Goal: Task Accomplishment & Management: Complete application form

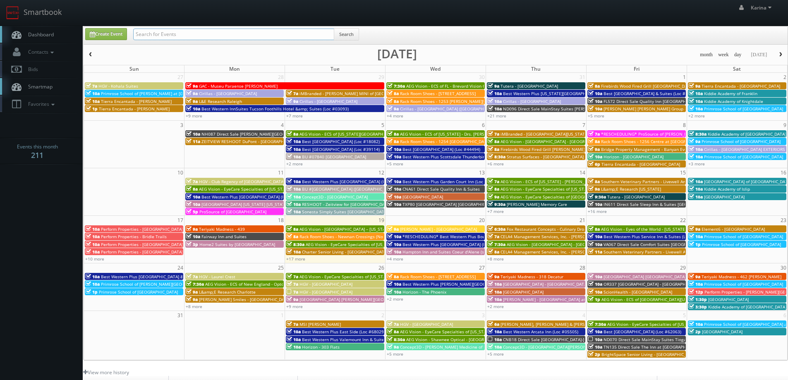
click at [182, 32] on input "text" at bounding box center [233, 35] width 201 height 12
click at [324, 234] on span "Rack Room Shoes - Newnan Crossings (No Rush)" at bounding box center [347, 237] width 96 height 6
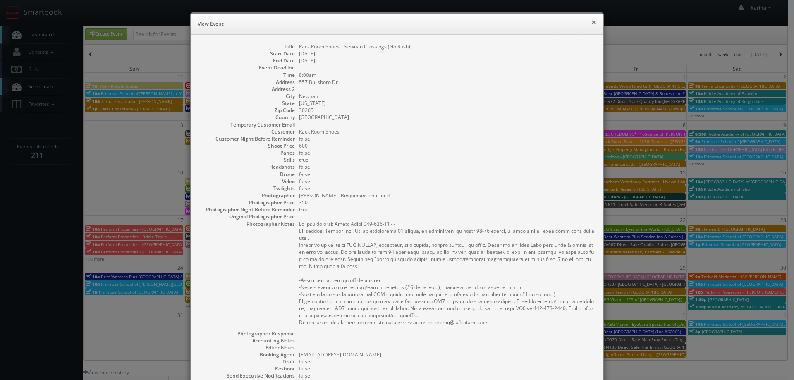
click at [591, 20] on button "×" at bounding box center [593, 22] width 5 height 6
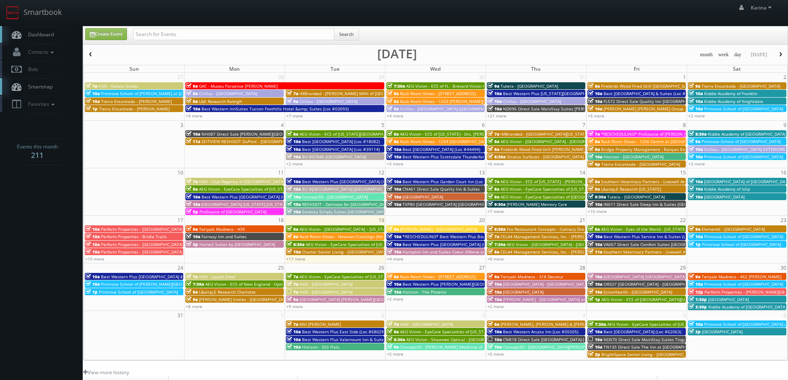
click at [295, 256] on div "+17 more" at bounding box center [335, 258] width 100 height 7
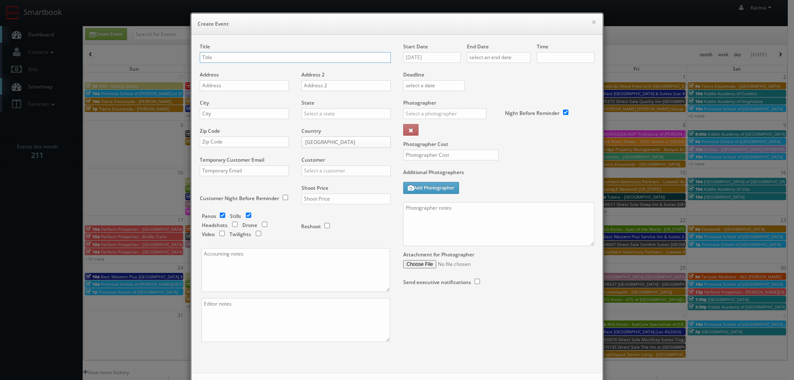
checkbox input "true"
type input "10:00am"
checkbox input "true"
click at [591, 21] on button "×" at bounding box center [593, 22] width 5 height 6
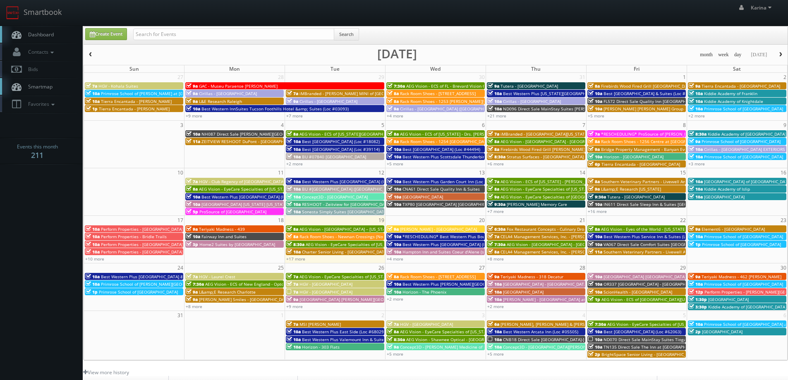
click at [314, 230] on span "AEG Vision - [GEOGRAPHIC_DATA] – [US_STATE][GEOGRAPHIC_DATA]. ([GEOGRAPHIC_DATA…" at bounding box center [388, 229] width 178 height 6
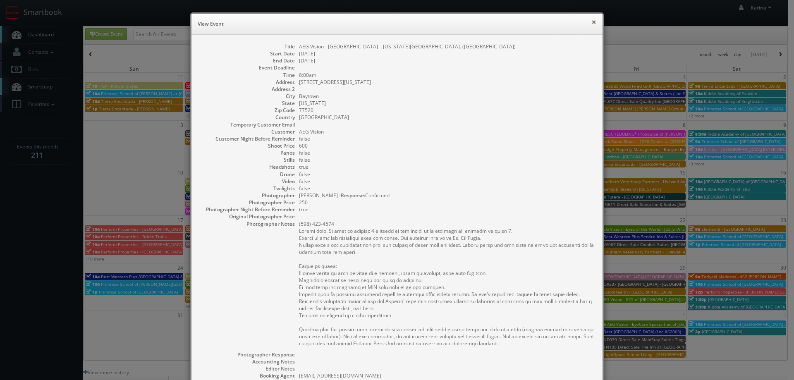
click at [591, 22] on button "×" at bounding box center [593, 22] width 5 height 6
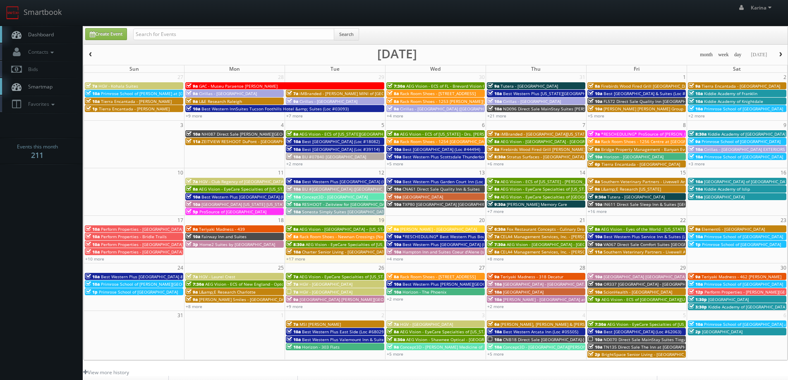
click at [311, 244] on span "AEG Vision - EyeCare Specialties of [US_STATE][PERSON_NAME] Eyecare Associates" at bounding box center [388, 244] width 164 height 6
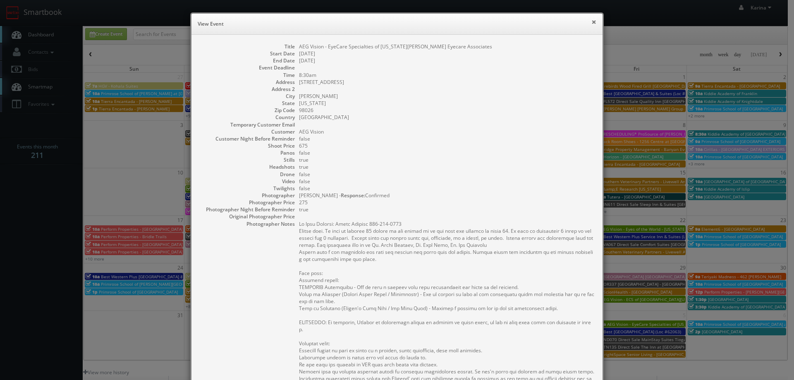
click at [591, 22] on button "×" at bounding box center [593, 22] width 5 height 6
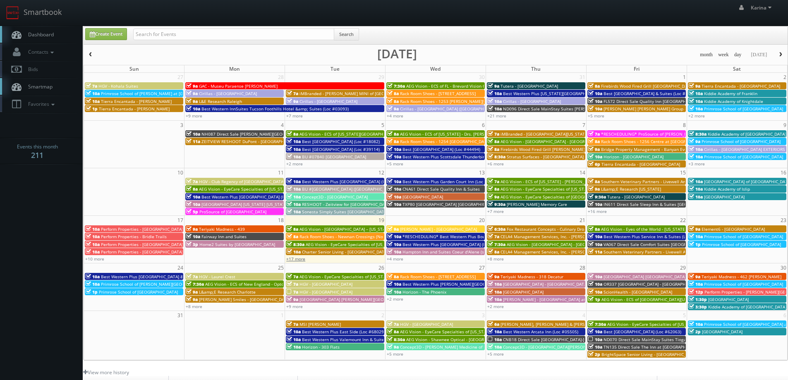
click at [295, 258] on link "+17 more" at bounding box center [295, 259] width 19 height 6
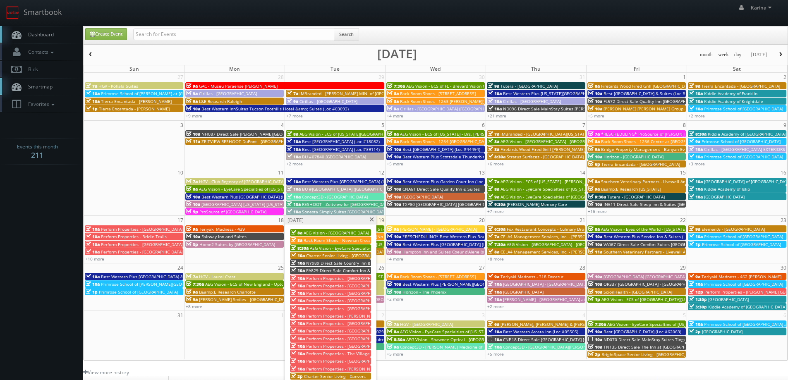
scroll to position [41, 0]
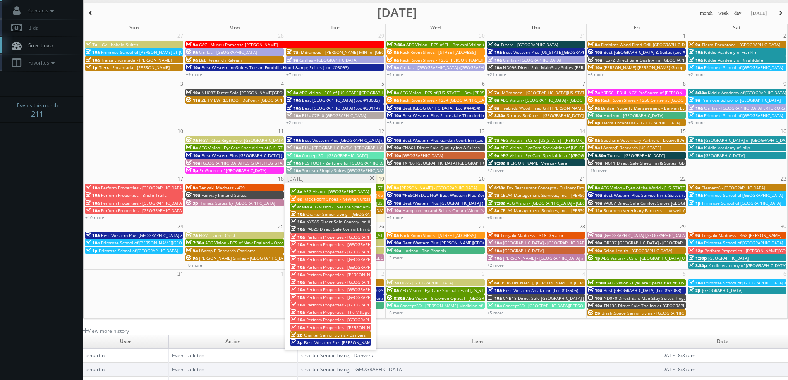
click at [337, 222] on span "NY989 Direct Sale Country Inn & Suites by [GEOGRAPHIC_DATA], [GEOGRAPHIC_DATA]" at bounding box center [390, 222] width 169 height 6
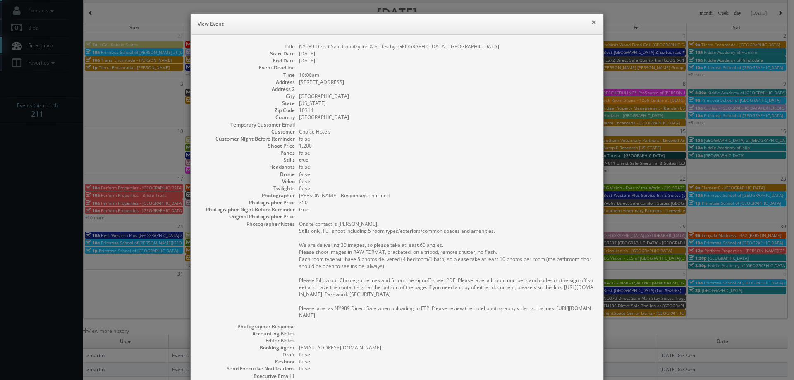
click at [591, 24] on button "×" at bounding box center [593, 22] width 5 height 6
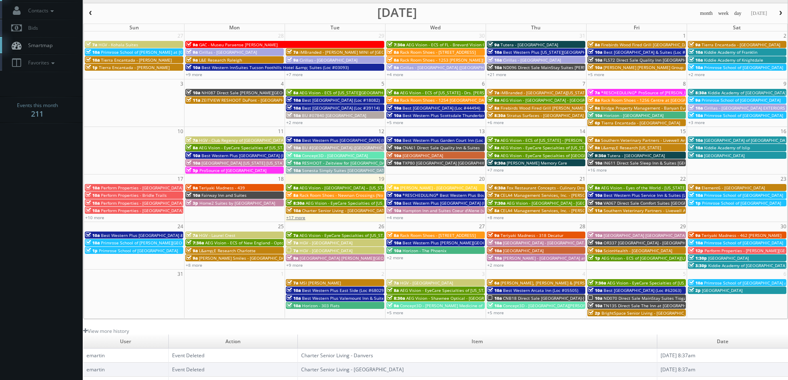
click at [295, 217] on link "+17 more" at bounding box center [295, 218] width 19 height 6
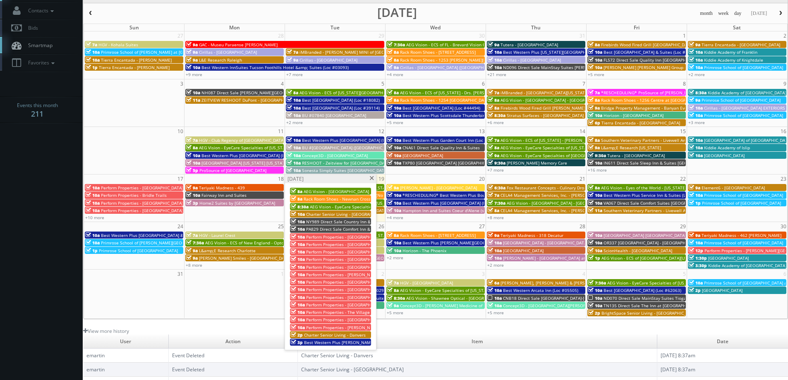
click at [324, 229] on span "PA829 Direct Sale Comfort Inn & Suites Amish Country" at bounding box center [360, 229] width 108 height 6
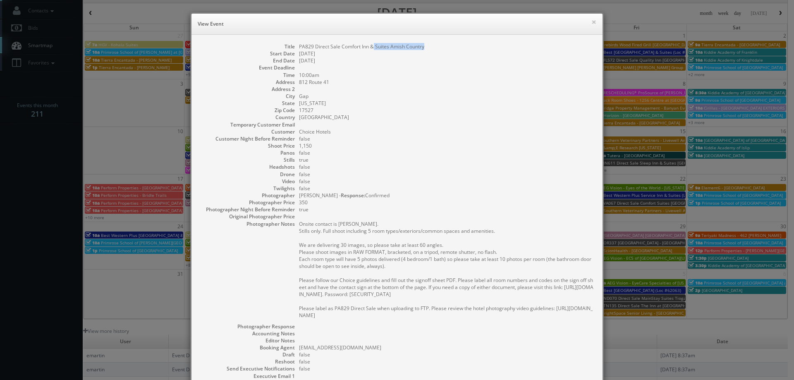
drag, startPoint x: 425, startPoint y: 46, endPoint x: 372, endPoint y: 49, distance: 53.0
click at [370, 48] on dd "PA829 Direct Sale Comfort Inn & Suites Amish Country" at bounding box center [446, 46] width 295 height 7
click at [413, 147] on dd "1,150" at bounding box center [446, 145] width 295 height 7
click at [478, 174] on dd "false" at bounding box center [446, 174] width 295 height 7
click at [593, 24] on button "×" at bounding box center [593, 22] width 5 height 6
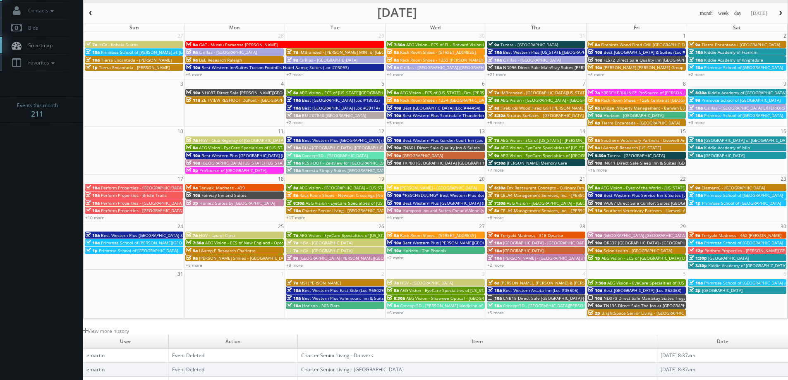
scroll to position [0, 0]
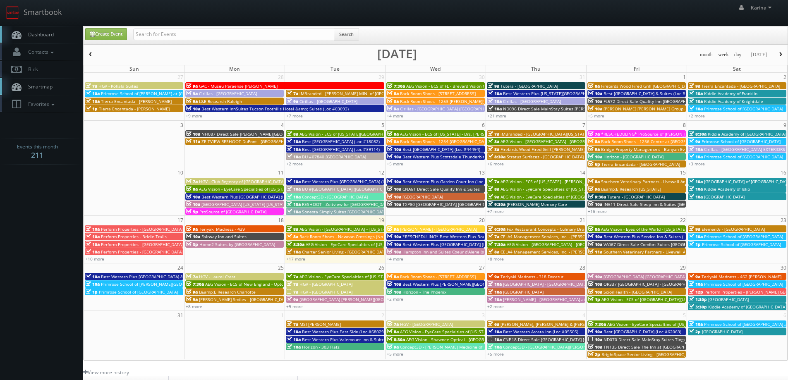
click at [51, 34] on span "Dashboard" at bounding box center [39, 34] width 30 height 7
click at [293, 258] on link "+17 more" at bounding box center [295, 259] width 19 height 6
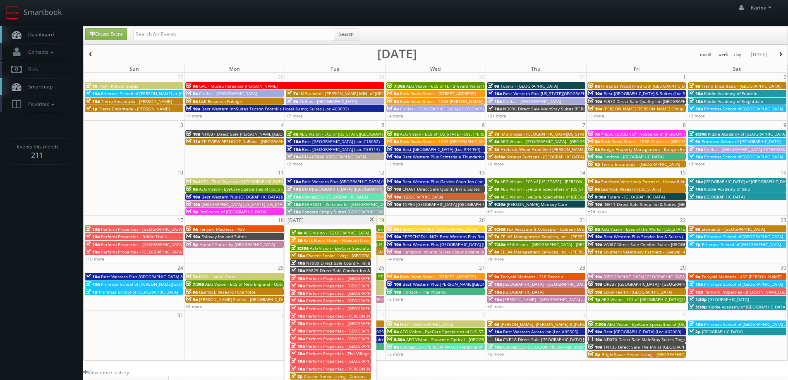
click at [339, 257] on span "Charter Senior Living - Dedham" at bounding box center [349, 256] width 86 height 6
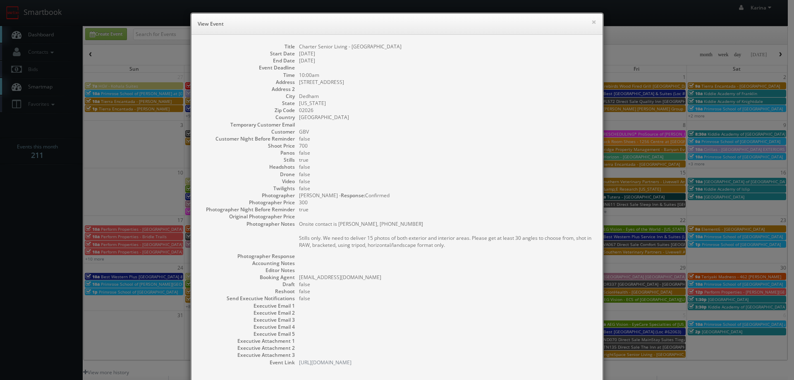
click at [594, 24] on div "× View Event" at bounding box center [396, 24] width 411 height 21
click at [591, 22] on button "×" at bounding box center [593, 22] width 5 height 6
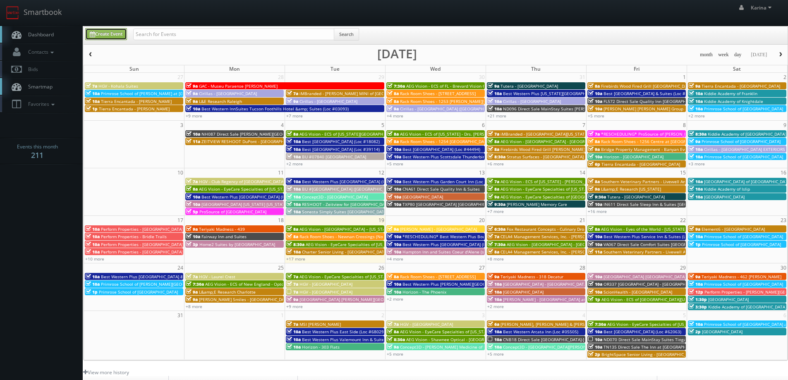
click at [103, 31] on link "Create Event" at bounding box center [106, 34] width 42 height 12
type input "08/19/2025"
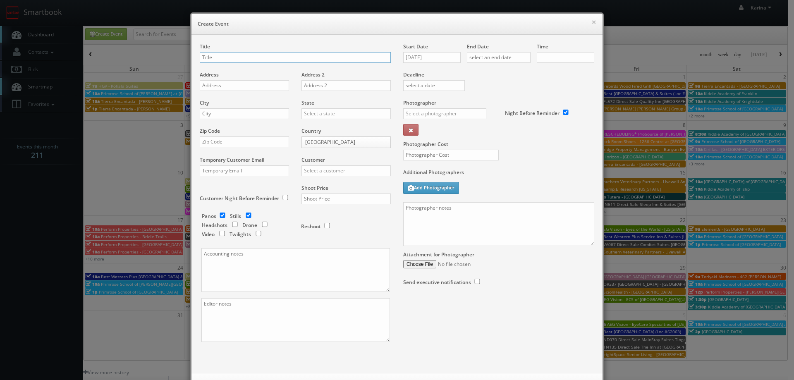
checkbox input "true"
type input "10:00am"
checkbox input "true"
click at [270, 60] on input "text" at bounding box center [295, 57] width 191 height 11
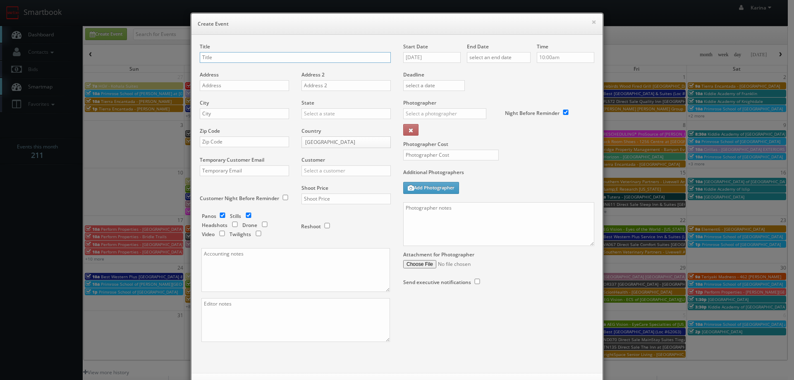
paste input "AEG Vision - EyeCare Specialties of [US_STATE] - Carolina Family Vision"
type input "AEG Vision - EyeCare Specialties of [US_STATE] - Carolina Family Vision"
click at [251, 80] on div "Address" at bounding box center [248, 85] width 96 height 28
paste input "504 Village Walk Dr"
type input "504 Village Walk Dr"
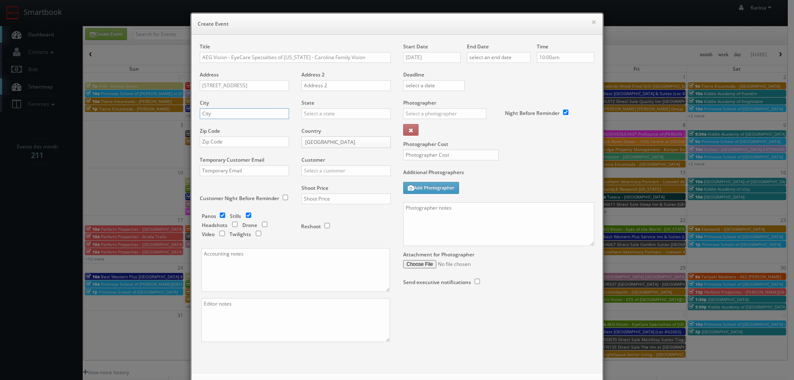
click at [226, 112] on input "text" at bounding box center [244, 113] width 89 height 11
type input "Holly Springs"
click at [326, 126] on div "[US_STATE]" at bounding box center [346, 127] width 88 height 14
type input "[US_STATE]"
click at [218, 147] on div "Zip Code" at bounding box center [248, 141] width 96 height 28
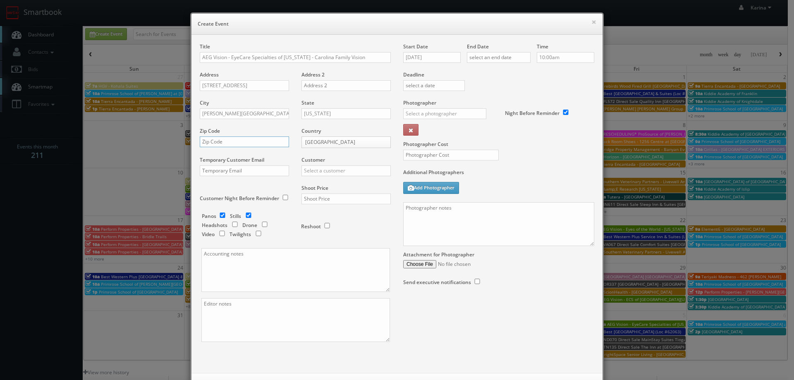
click at [217, 143] on input "text" at bounding box center [244, 141] width 89 height 11
paste input "27540"
type input "27540"
click at [312, 168] on input "text" at bounding box center [345, 170] width 89 height 11
click at [314, 182] on div "AEG Vision" at bounding box center [346, 184] width 88 height 14
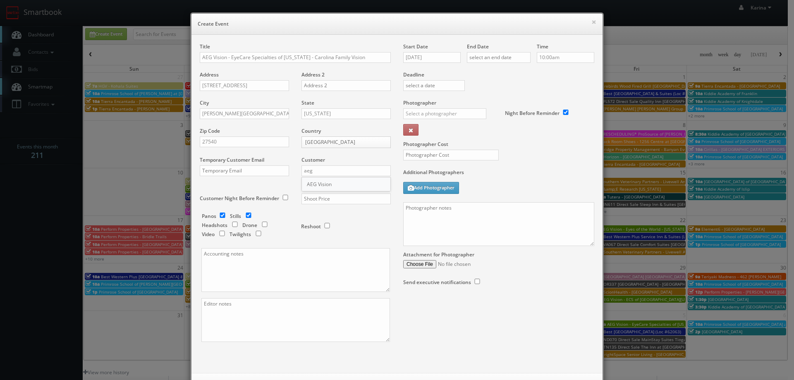
type input "AEG Vision"
click at [318, 196] on input "text" at bounding box center [345, 199] width 89 height 11
type input "600"
click at [230, 223] on input "checkbox" at bounding box center [235, 224] width 12 height 5
checkbox input "true"
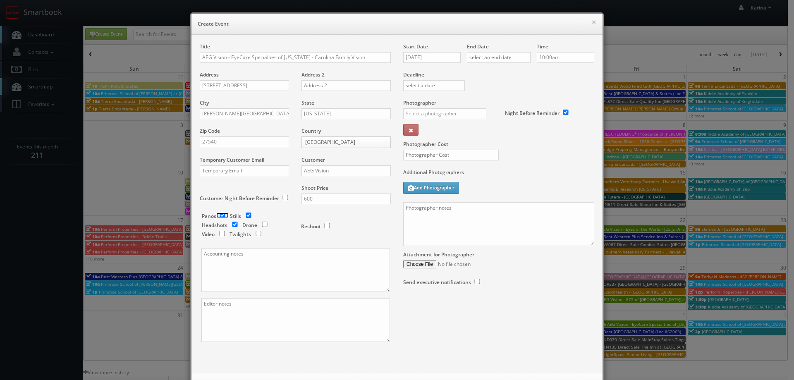
click at [216, 215] on input "checkbox" at bounding box center [222, 215] width 12 height 5
checkbox input "false"
click at [418, 55] on input "[DATE]" at bounding box center [431, 57] width 57 height 11
click at [469, 153] on td "5" at bounding box center [468, 157] width 11 height 12
type input "09/05/2025"
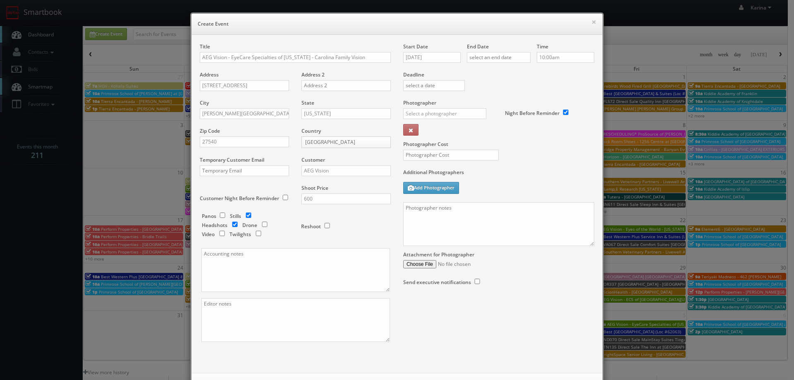
click at [488, 52] on div "End Date" at bounding box center [499, 57] width 64 height 28
click at [509, 60] on input "text" at bounding box center [499, 57] width 64 height 11
click at [530, 155] on td "5" at bounding box center [531, 157] width 11 height 12
type input "09/05/2025"
click at [561, 56] on input "10:00am" at bounding box center [565, 57] width 57 height 11
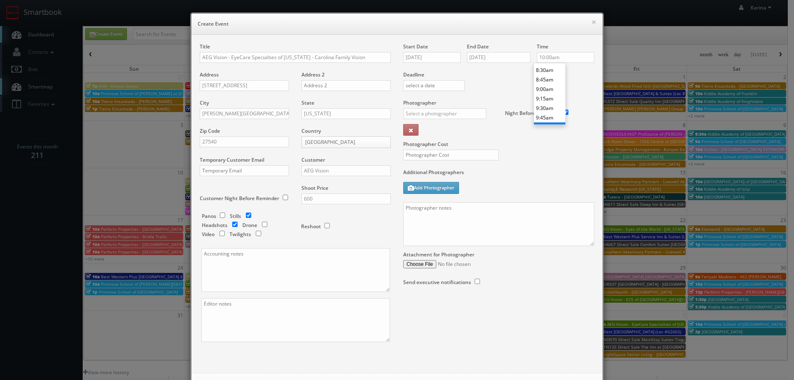
scroll to position [305, 0]
type input "8:00am"
click at [552, 69] on li "8:00am" at bounding box center [549, 68] width 31 height 10
click at [432, 117] on input "text" at bounding box center [444, 113] width 83 height 11
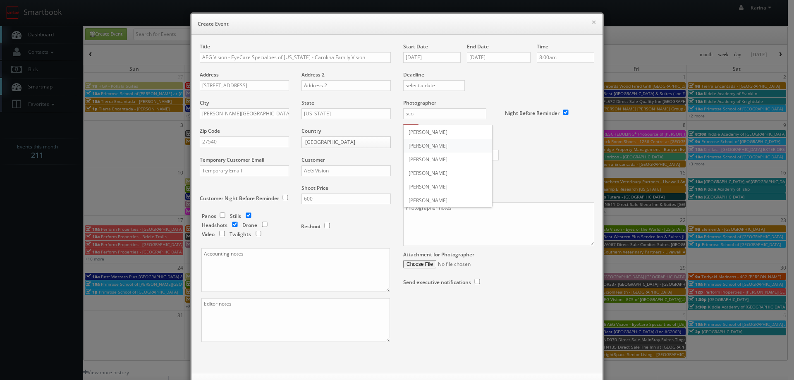
click at [433, 144] on div "Scott Van Manen" at bounding box center [448, 146] width 88 height 14
type input "Scott Van Manen"
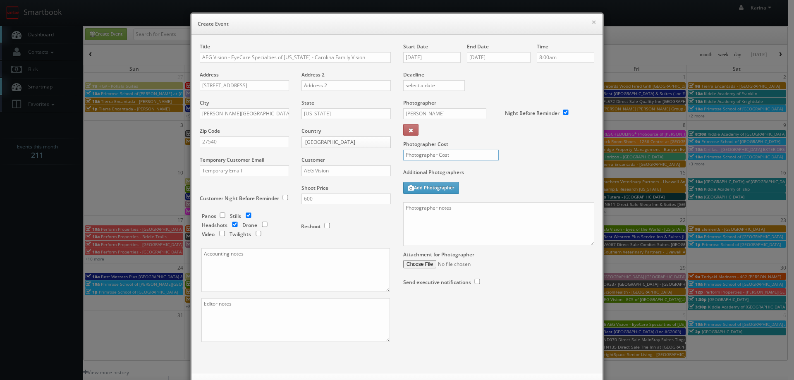
click at [411, 153] on input "text" at bounding box center [451, 155] width 96 height 11
type input "250"
click at [428, 211] on textarea at bounding box center [498, 224] width 191 height 44
type textarea "D"
paste textarea "919-386-2020"
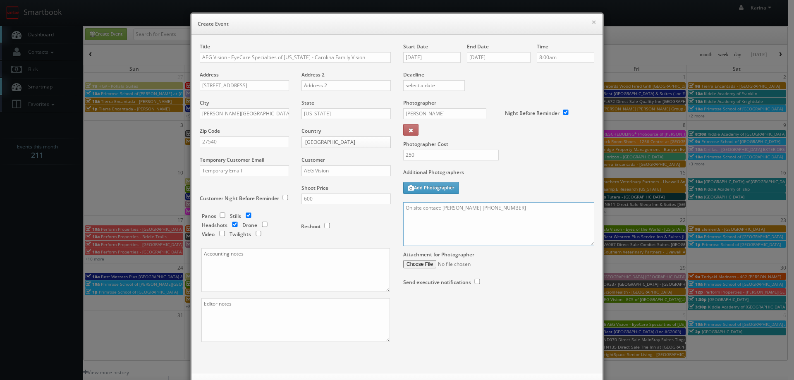
click at [485, 220] on textarea "On site contact: Dr. Leslie Nienabar 919-386-2020" at bounding box center [498, 224] width 191 height 44
click at [536, 215] on textarea "On site contact: Dr. Leslie Nienabar 919-386-2020" at bounding box center [498, 224] width 191 height 44
paste textarea "Stills only. We need to deliver 5 stills to the client so we ask that you captu…"
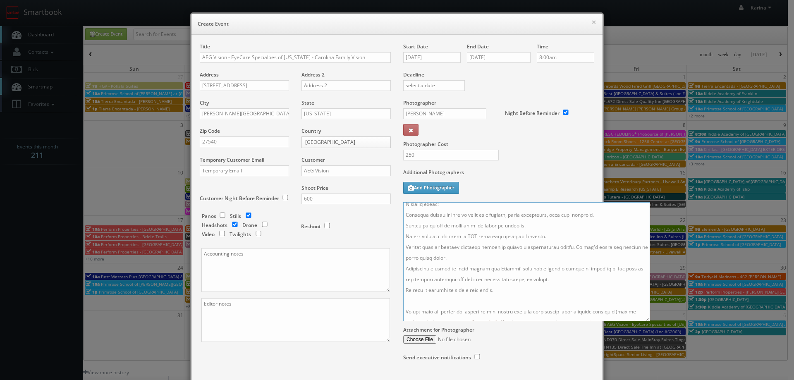
drag, startPoint x: 588, startPoint y: 245, endPoint x: 655, endPoint y: 349, distance: 123.3
click at [650, 321] on textarea at bounding box center [526, 261] width 247 height 119
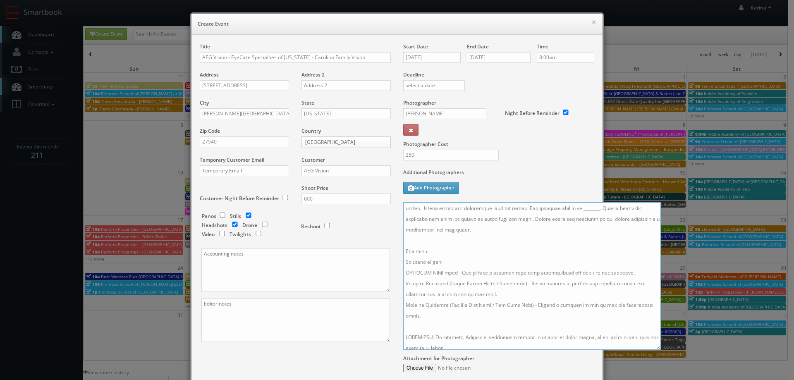
scroll to position [0, 0]
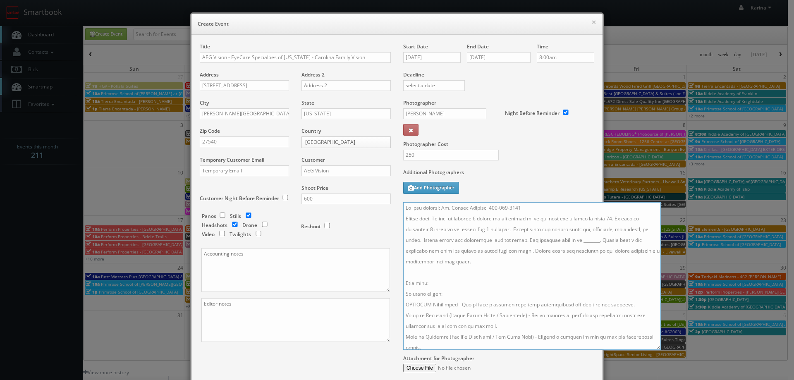
click at [595, 239] on textarea at bounding box center [532, 276] width 258 height 148
click at [549, 292] on textarea at bounding box center [532, 276] width 258 height 148
click at [480, 210] on textarea at bounding box center [532, 276] width 258 height 148
click at [516, 285] on textarea at bounding box center [532, 276] width 258 height 148
click at [626, 239] on textarea at bounding box center [532, 276] width 258 height 148
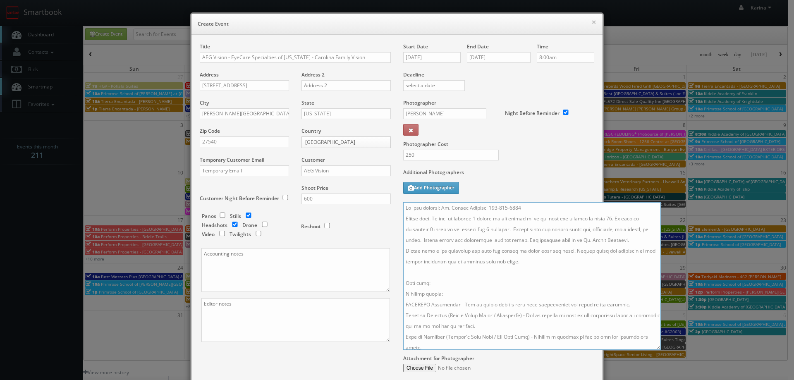
click at [526, 239] on textarea at bounding box center [532, 276] width 258 height 148
click at [533, 292] on textarea at bounding box center [532, 276] width 258 height 148
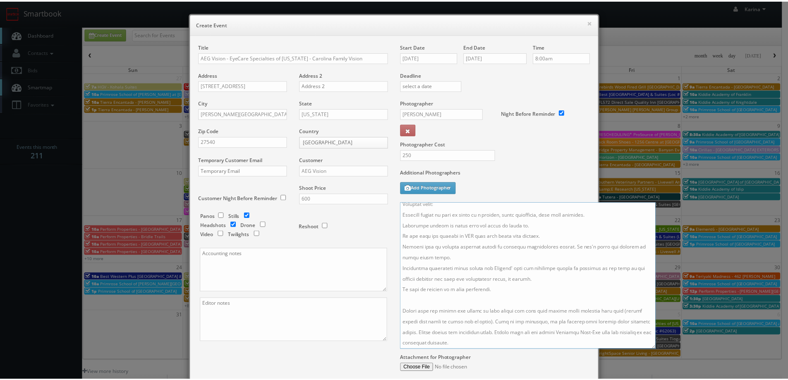
scroll to position [85, 0]
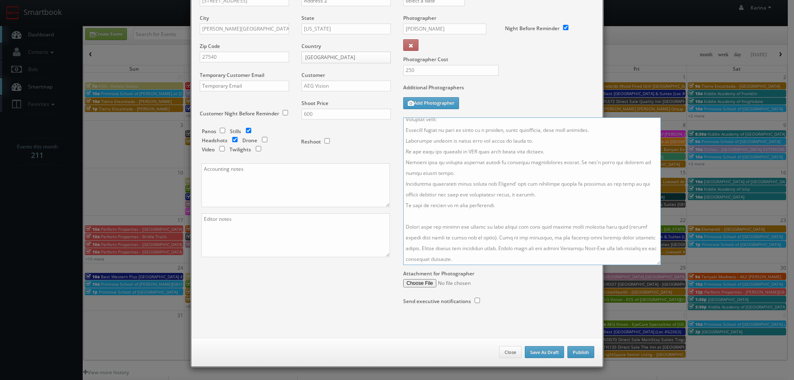
type textarea "On site contact: Dr. Leslie Nienaber 919-386-2020 Stills only. We need to deliv…"
click at [575, 351] on button "Publish" at bounding box center [580, 352] width 27 height 12
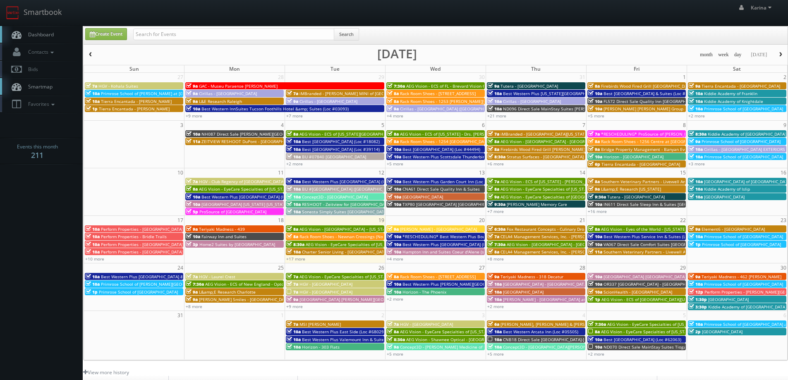
click at [53, 34] on span "Dashboard" at bounding box center [39, 34] width 30 height 7
click at [43, 35] on span "Dashboard" at bounding box center [39, 34] width 30 height 7
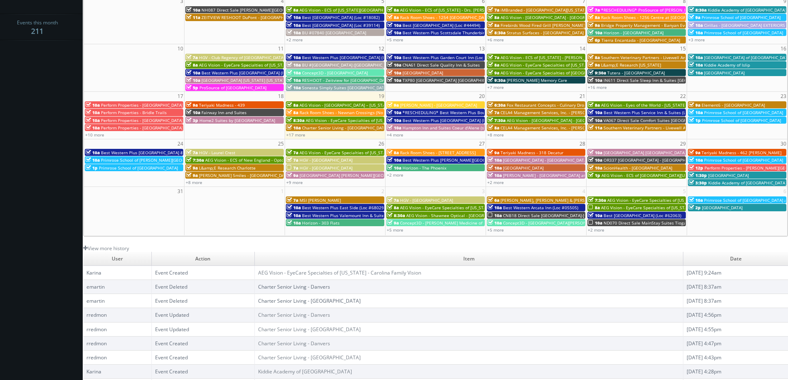
scroll to position [151, 0]
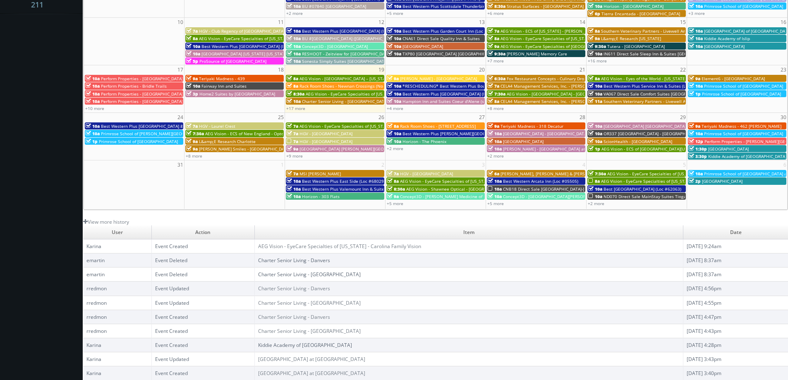
click at [274, 343] on link "Kiddie Academy of [GEOGRAPHIC_DATA]" at bounding box center [305, 345] width 94 height 7
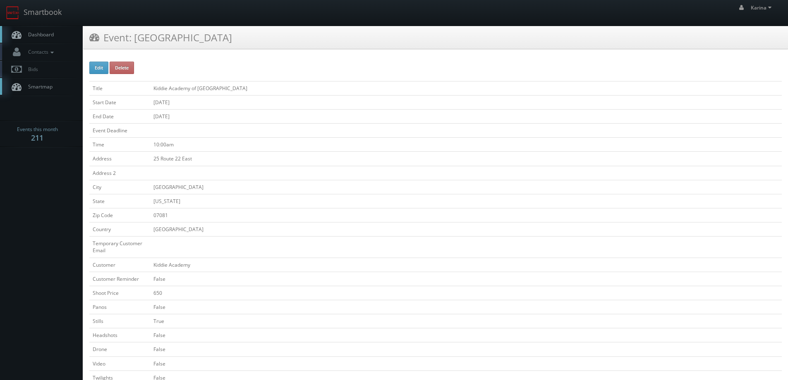
click at [47, 36] on span "Dashboard" at bounding box center [39, 34] width 30 height 7
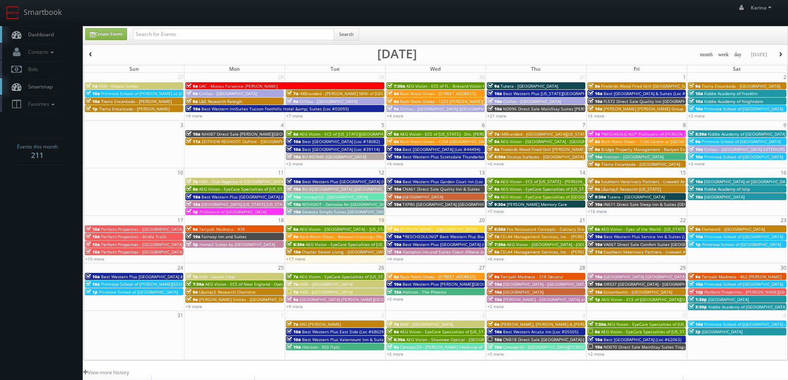
click at [777, 55] on button "button" at bounding box center [780, 55] width 14 height 10
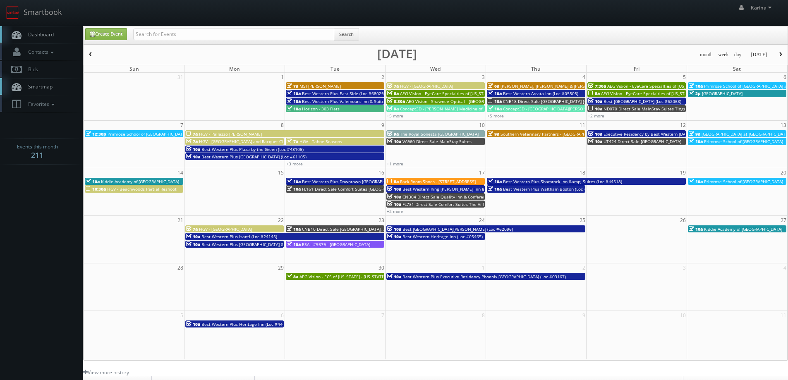
click at [145, 191] on span "HGV - Beachwoods Partial Reshoot" at bounding box center [141, 189] width 69 height 6
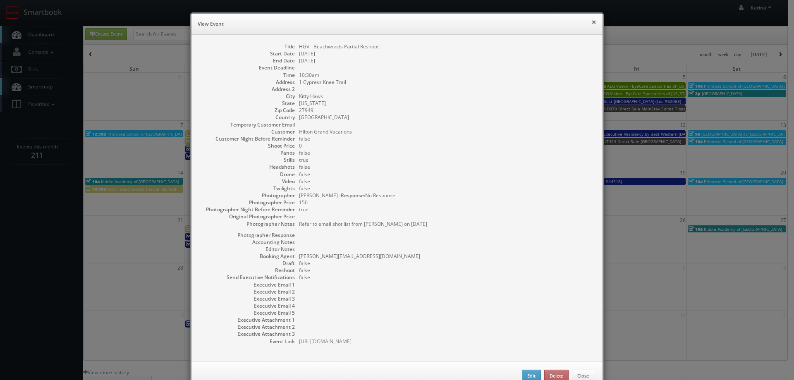
click at [591, 22] on button "×" at bounding box center [593, 22] width 5 height 6
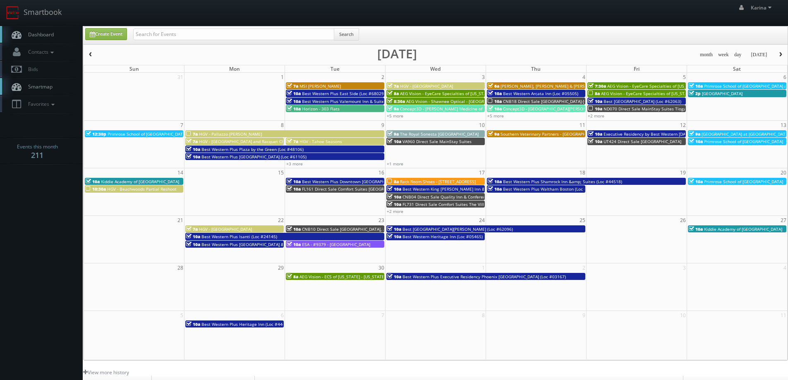
click at [41, 31] on link "Dashboard" at bounding box center [41, 34] width 83 height 17
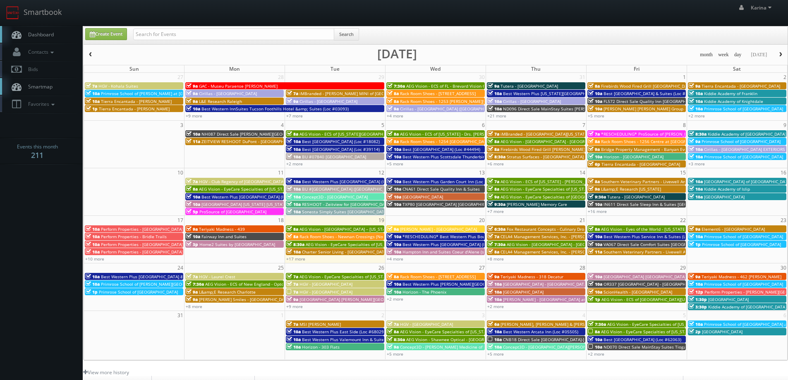
click at [50, 37] on span "Dashboard" at bounding box center [39, 34] width 30 height 7
click at [41, 36] on span "Dashboard" at bounding box center [39, 34] width 30 height 7
click at [495, 258] on link "+8 more" at bounding box center [495, 259] width 17 height 6
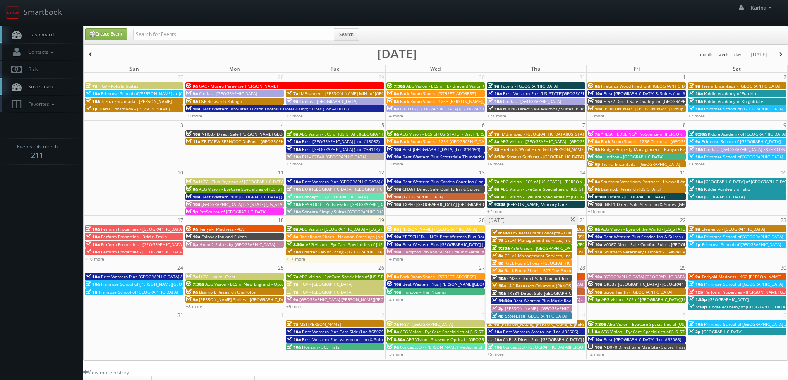
click at [534, 316] on span "StoreEase [GEOGRAPHIC_DATA]" at bounding box center [536, 316] width 62 height 6
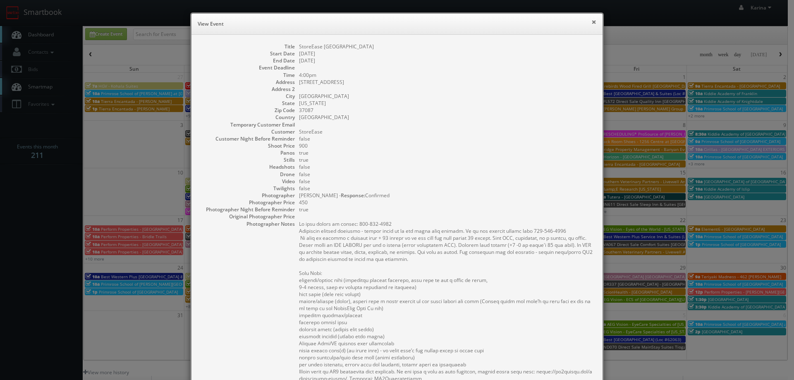
click at [591, 22] on button "×" at bounding box center [593, 22] width 5 height 6
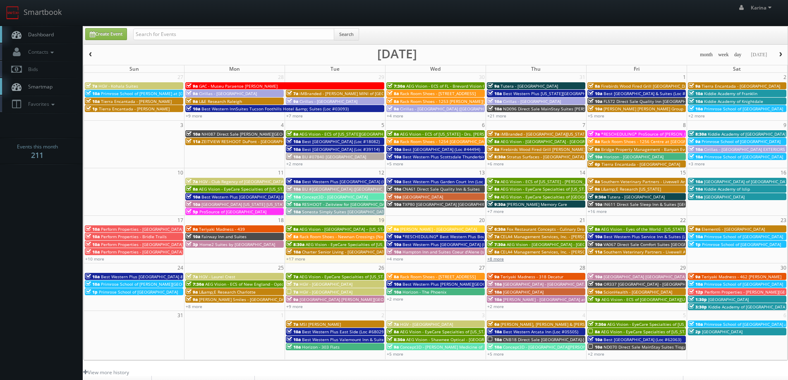
click at [498, 258] on link "+8 more" at bounding box center [495, 259] width 17 height 6
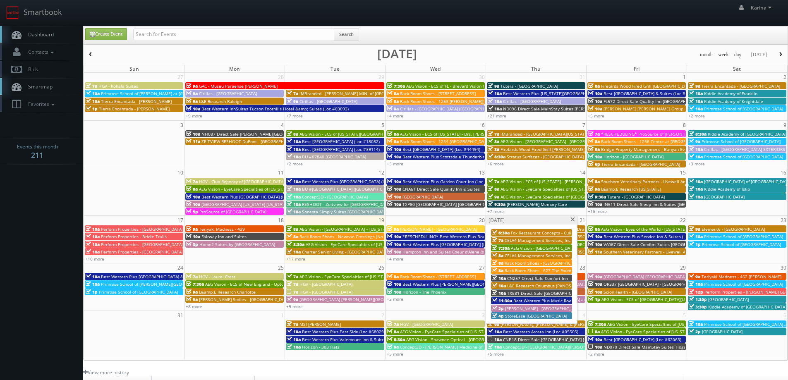
click at [534, 299] on span "Best Western Plus Music Row (Loc #43150)" at bounding box center [556, 301] width 86 height 6
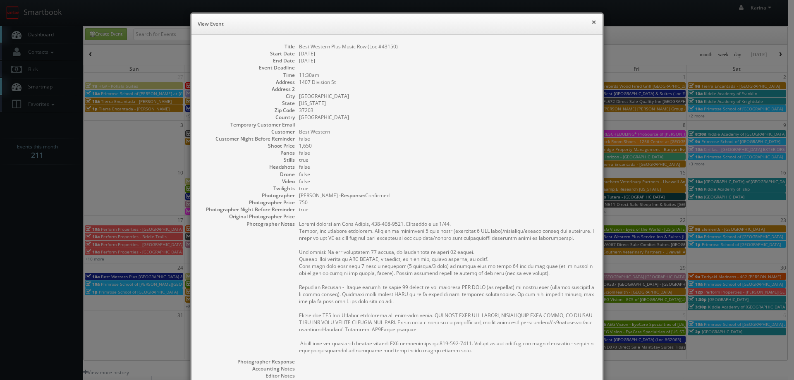
click at [591, 22] on button "×" at bounding box center [593, 22] width 5 height 6
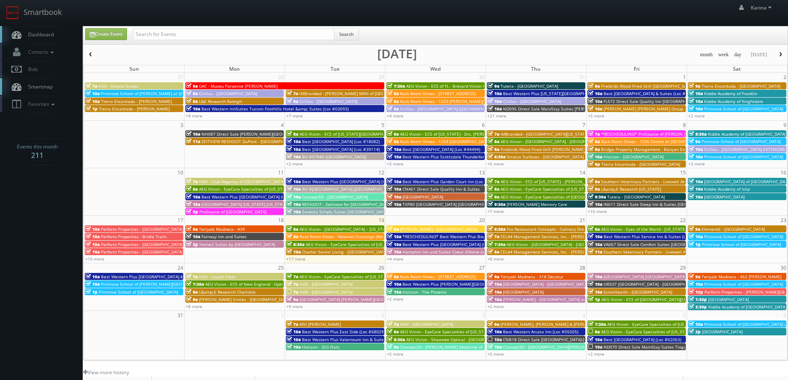
click at [49, 38] on link "Dashboard" at bounding box center [41, 34] width 83 height 17
click at [45, 35] on span "Dashboard" at bounding box center [39, 34] width 30 height 7
click at [300, 259] on link "+17 more" at bounding box center [295, 259] width 19 height 6
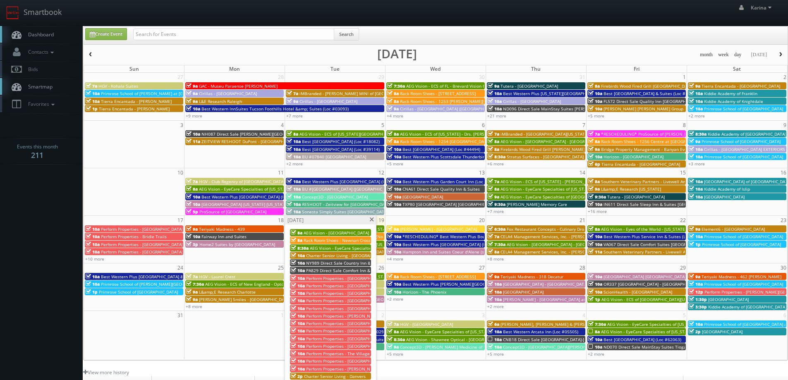
scroll to position [83, 0]
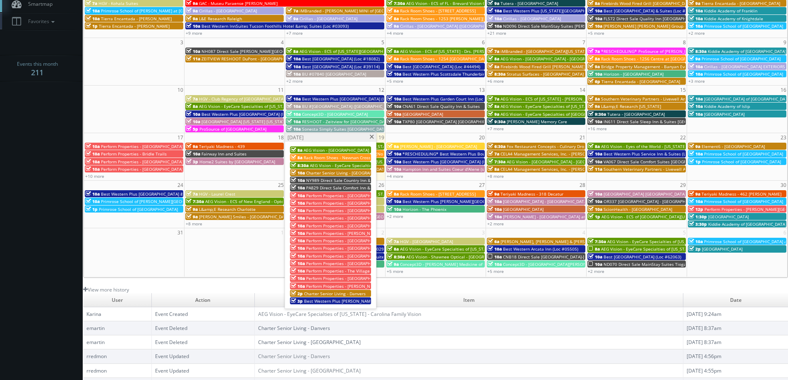
click at [341, 158] on span "Rack Room Shoes - Newnan Crossings (No Rush)" at bounding box center [352, 158] width 96 height 6
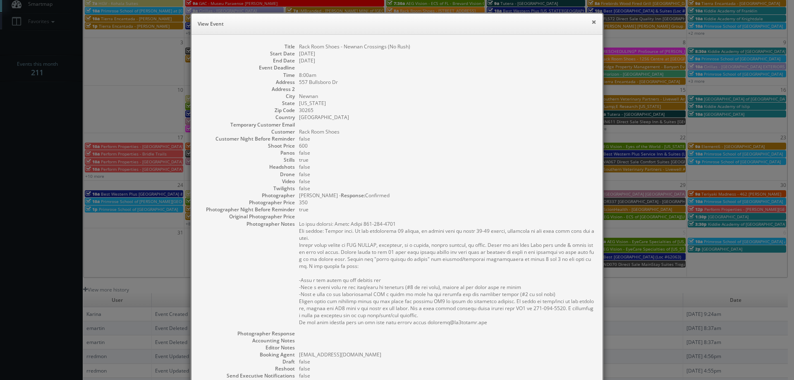
click at [593, 19] on button "×" at bounding box center [593, 22] width 5 height 6
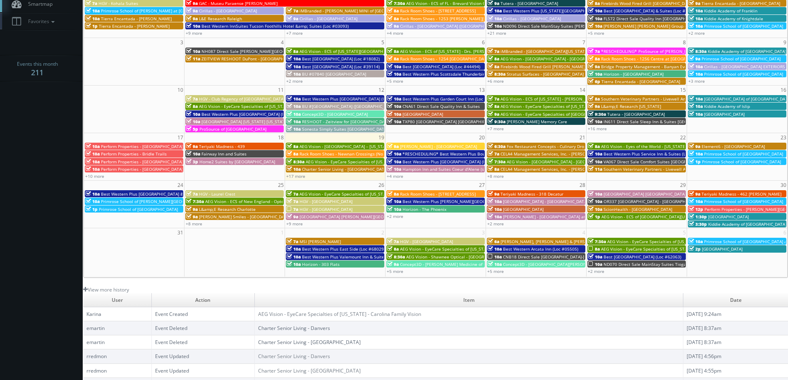
click at [296, 179] on div "+17 more" at bounding box center [335, 175] width 100 height 7
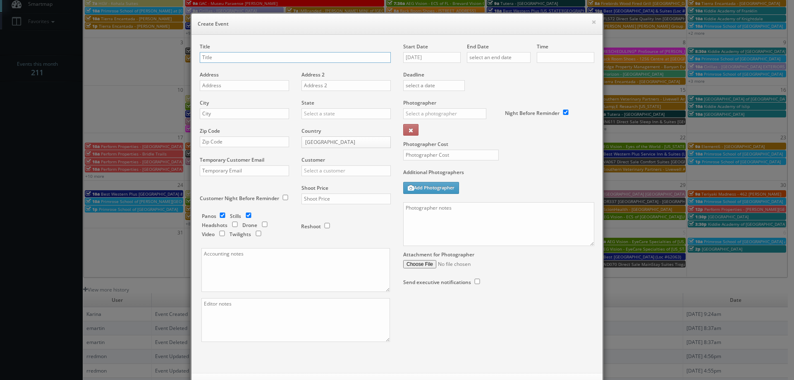
checkbox input "true"
type input "10:00am"
checkbox input "true"
click at [593, 22] on button "×" at bounding box center [593, 22] width 5 height 6
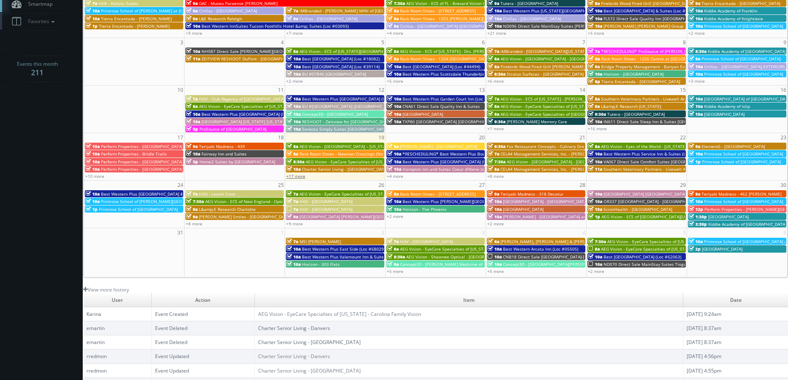
click at [300, 177] on link "+17 more" at bounding box center [295, 176] width 19 height 6
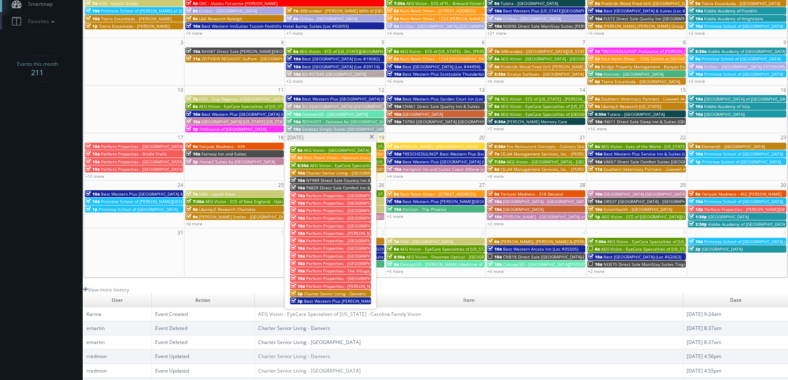
click at [315, 177] on span "NY989 Direct Sale Country Inn & Suites by [GEOGRAPHIC_DATA], [GEOGRAPHIC_DATA]" at bounding box center [390, 180] width 169 height 6
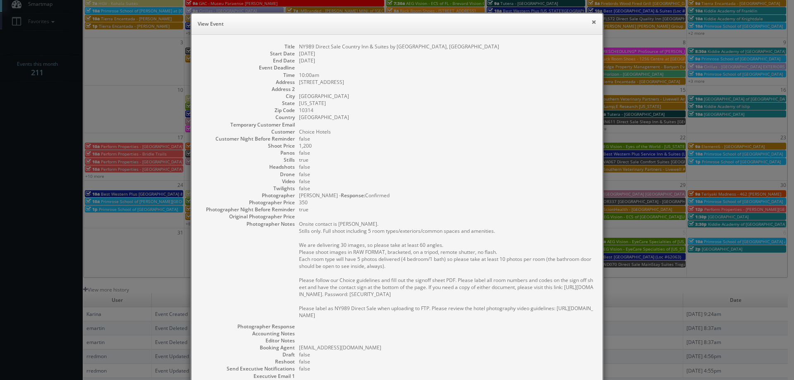
click at [591, 22] on button "×" at bounding box center [593, 22] width 5 height 6
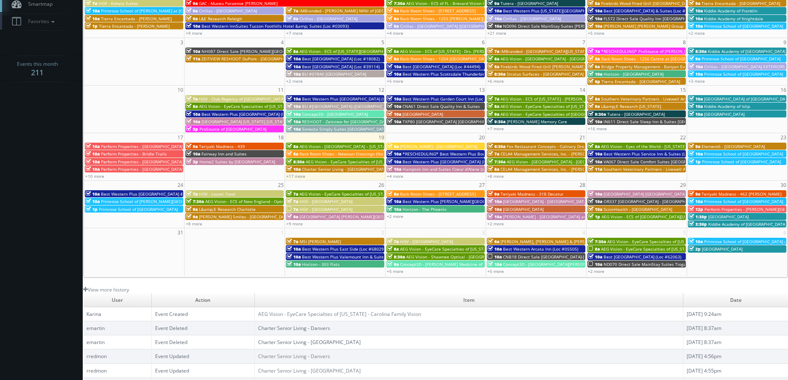
click at [337, 146] on span "AEG Vision - [GEOGRAPHIC_DATA] – [US_STATE][GEOGRAPHIC_DATA]. ([GEOGRAPHIC_DATA…" at bounding box center [388, 146] width 178 height 6
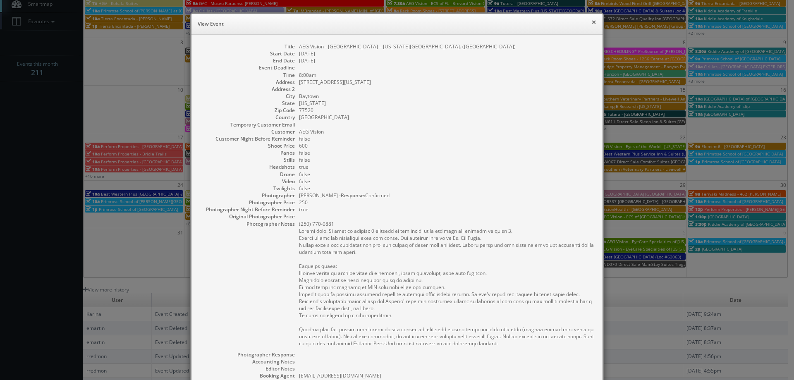
click at [591, 20] on button "×" at bounding box center [593, 22] width 5 height 6
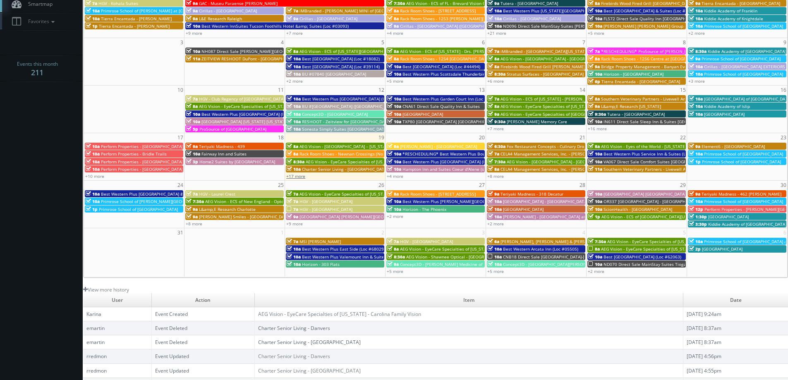
click at [297, 174] on link "+17 more" at bounding box center [295, 176] width 19 height 6
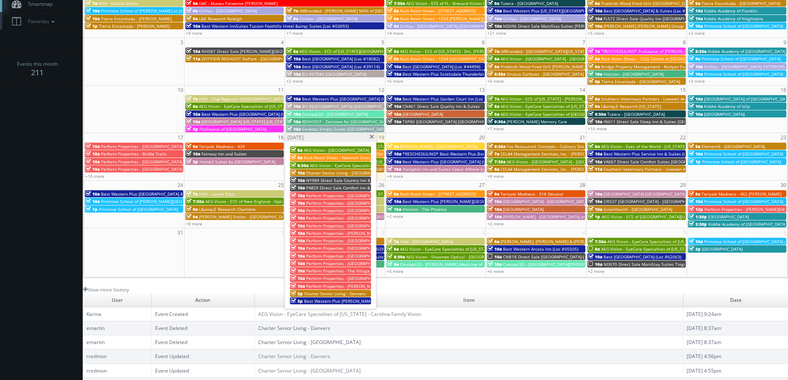
click at [372, 136] on span at bounding box center [371, 137] width 5 height 5
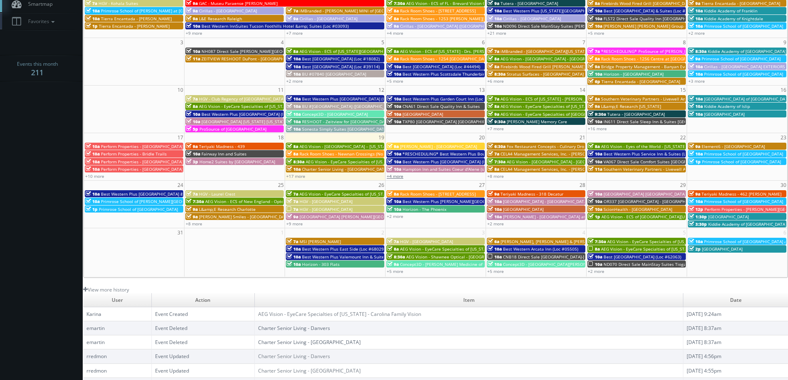
click at [402, 179] on link "+4 more" at bounding box center [395, 176] width 17 height 6
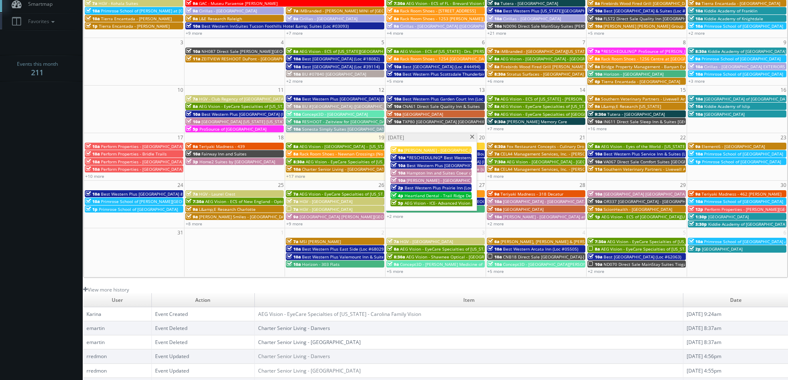
click at [472, 137] on span at bounding box center [471, 137] width 5 height 5
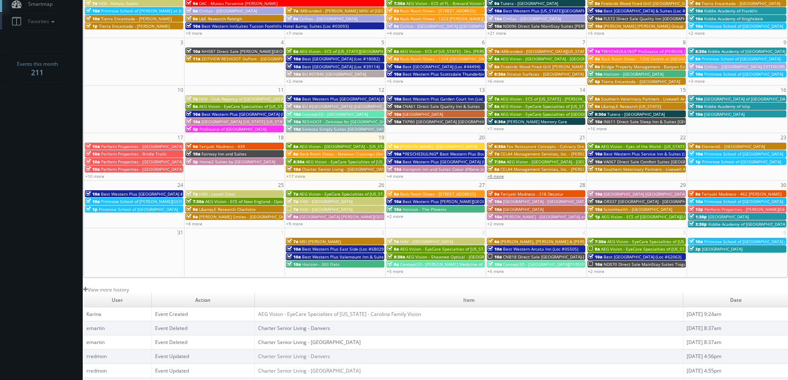
click at [492, 177] on link "+8 more" at bounding box center [495, 176] width 17 height 6
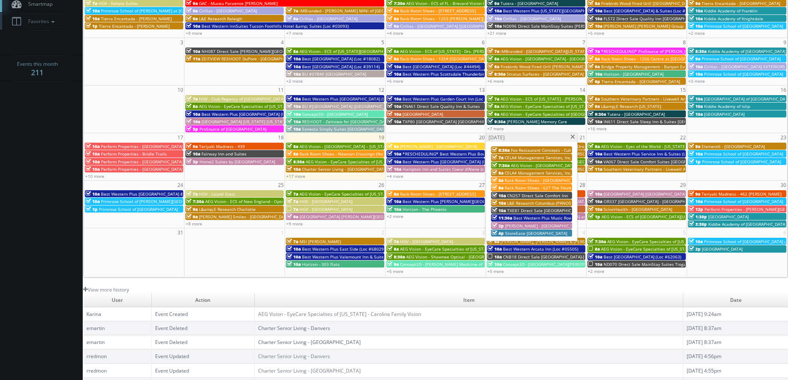
click at [573, 139] on span at bounding box center [572, 137] width 5 height 5
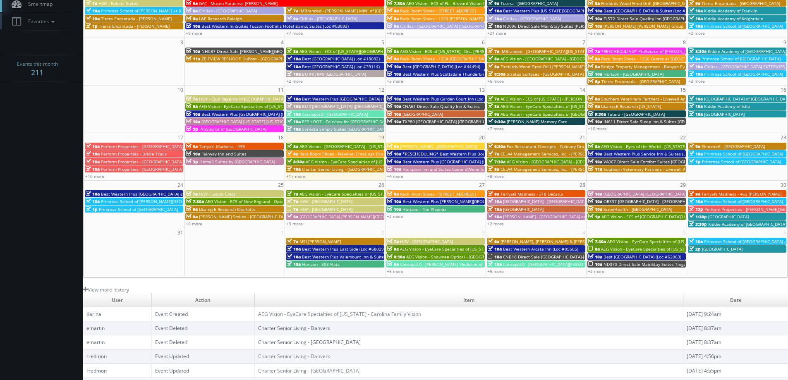
scroll to position [151, 0]
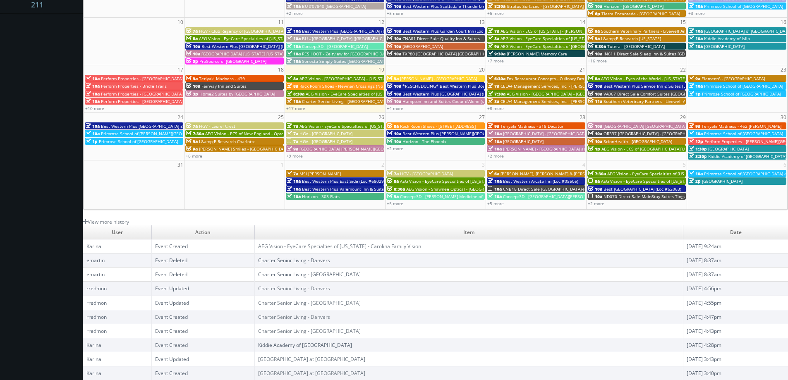
click at [307, 346] on link "Kiddie Academy of [GEOGRAPHIC_DATA]" at bounding box center [305, 345] width 94 height 7
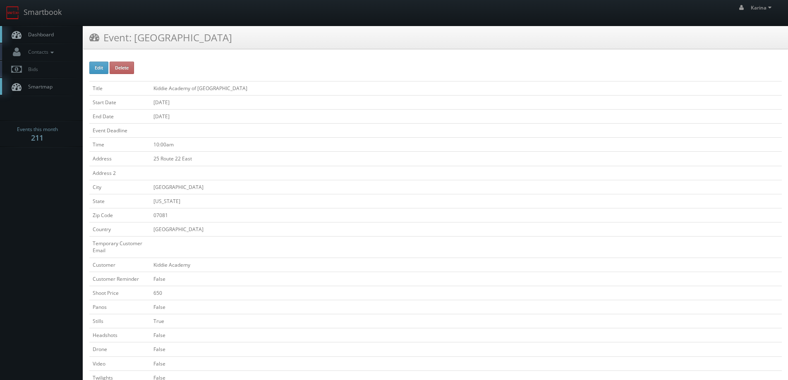
click at [55, 31] on link "Dashboard" at bounding box center [41, 34] width 83 height 17
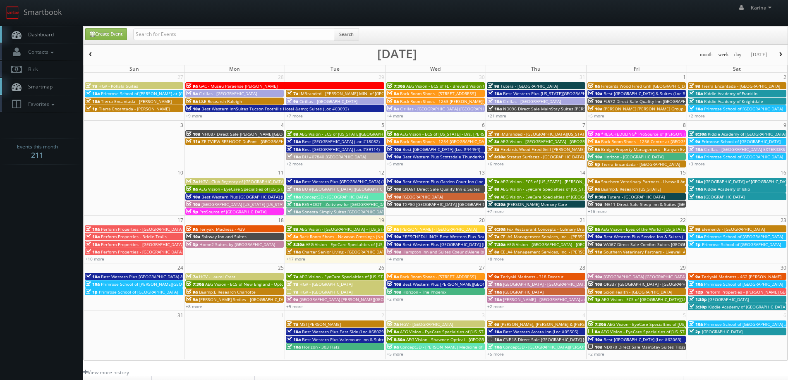
click at [782, 53] on span "button" at bounding box center [780, 54] width 6 height 5
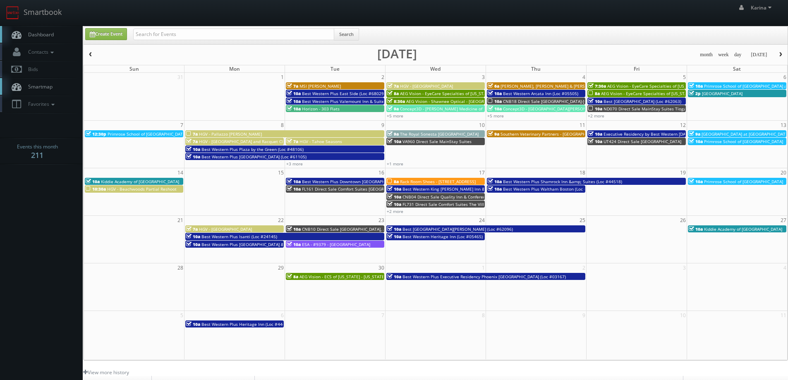
click at [50, 36] on span "Dashboard" at bounding box center [39, 34] width 30 height 7
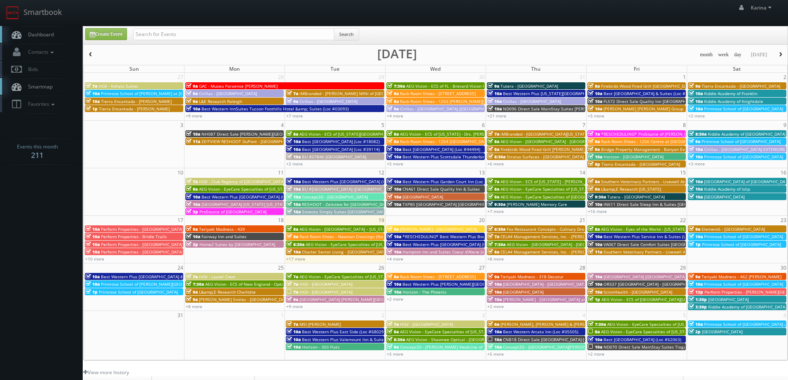
click at [43, 32] on span "Dashboard" at bounding box center [39, 34] width 30 height 7
click at [45, 36] on span "Dashboard" at bounding box center [39, 34] width 30 height 7
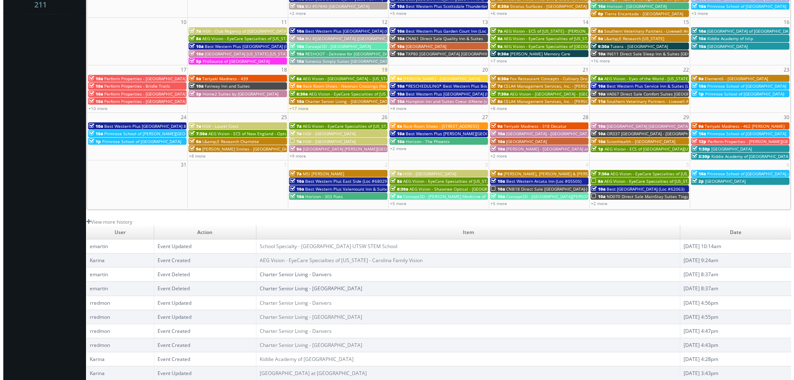
scroll to position [26, 0]
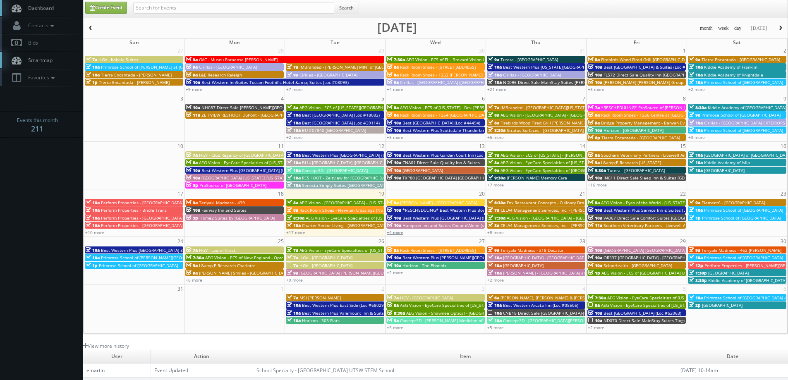
click at [398, 232] on link "+4 more" at bounding box center [395, 232] width 17 height 6
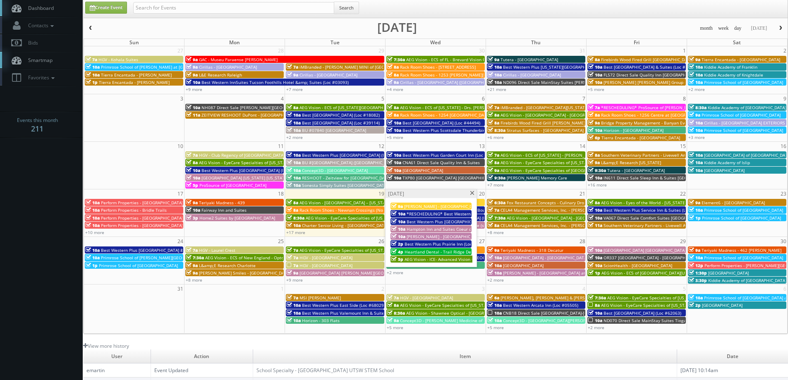
click at [425, 252] on span "Heartland Dental - Trail Ridge Dental Care" at bounding box center [446, 252] width 85 height 6
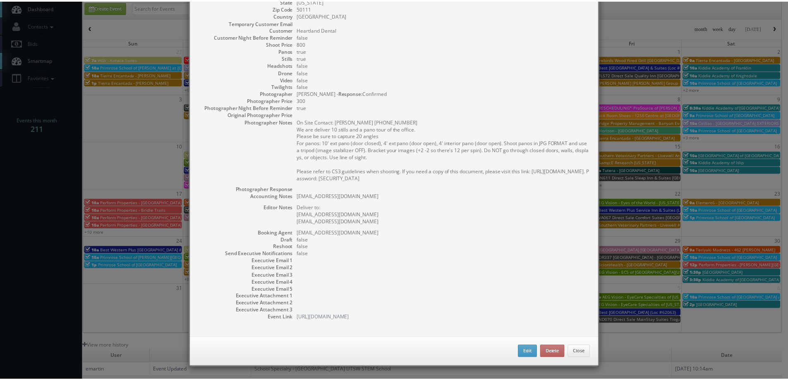
scroll to position [0, 0]
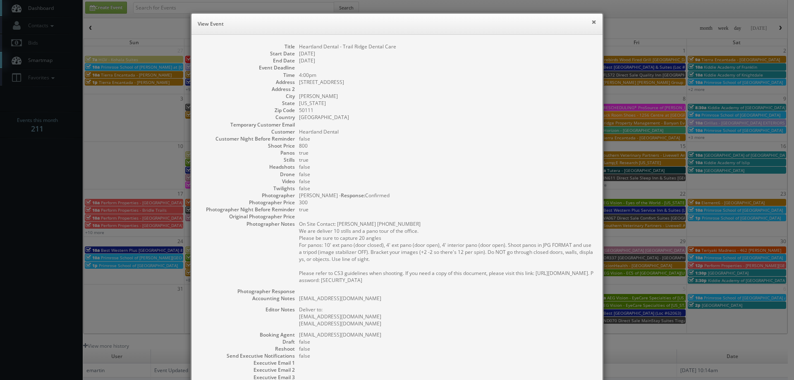
click at [591, 23] on button "×" at bounding box center [593, 22] width 5 height 6
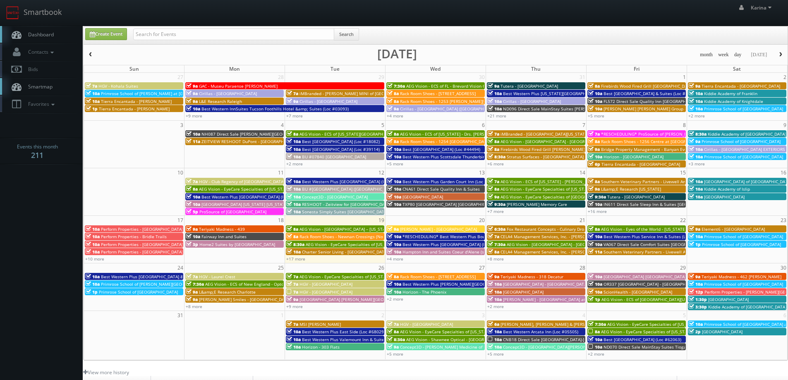
click at [38, 35] on span "Dashboard" at bounding box center [39, 34] width 30 height 7
click at [162, 32] on input "text" at bounding box center [233, 35] width 201 height 12
type input "sonesta"
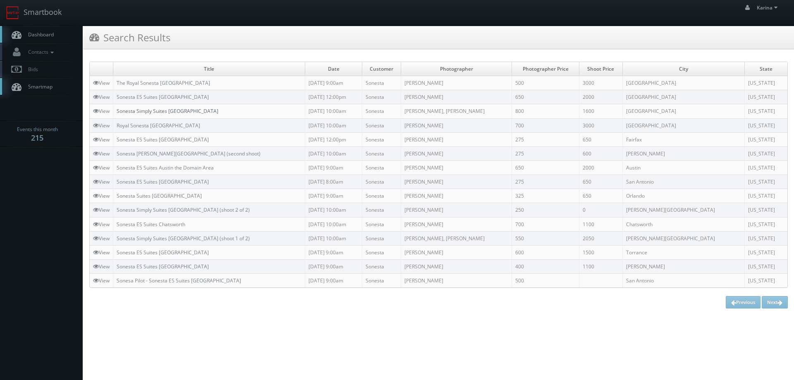
click at [198, 113] on link "Sonesta Simply Suites [GEOGRAPHIC_DATA]" at bounding box center [168, 111] width 102 height 7
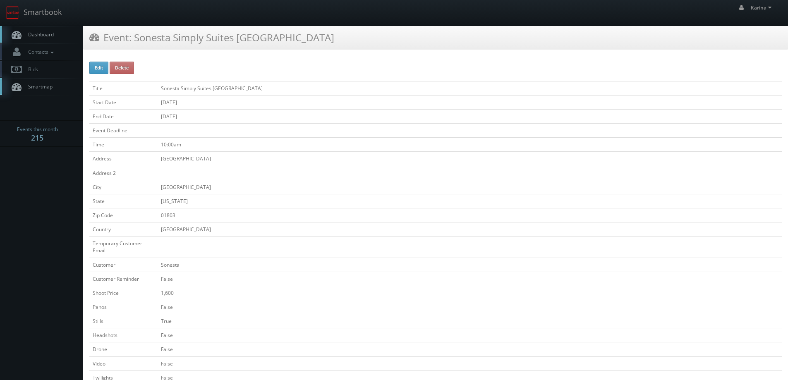
click at [48, 32] on span "Dashboard" at bounding box center [39, 34] width 30 height 7
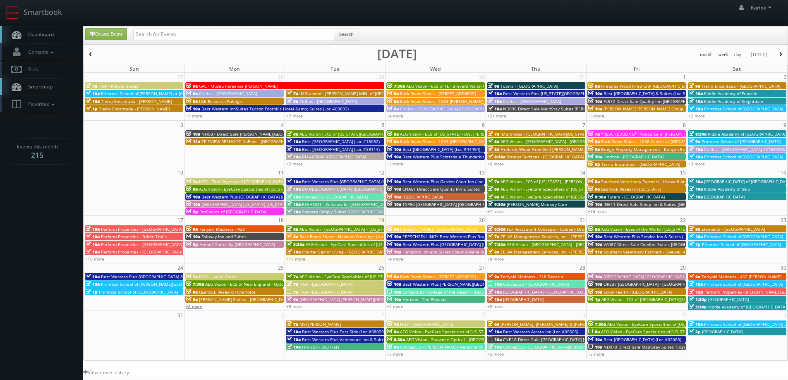
click at [196, 306] on link "+8 more" at bounding box center [194, 307] width 17 height 6
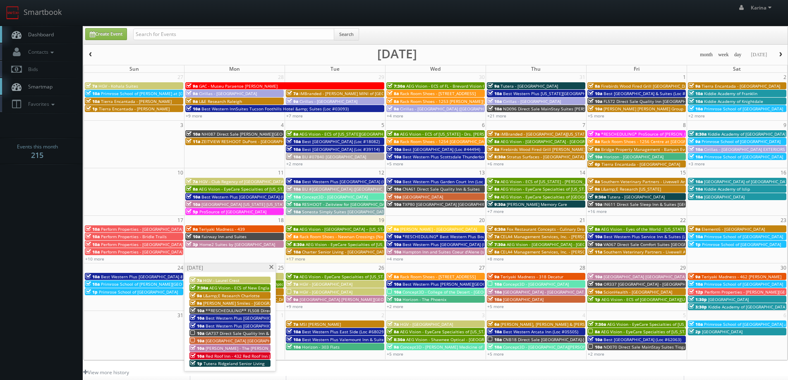
click at [248, 334] on span "GA737 Direct Sale Quality Inn & Suites [GEOGRAPHIC_DATA] [GEOGRAPHIC_DATA] I-75" at bounding box center [290, 333] width 169 height 6
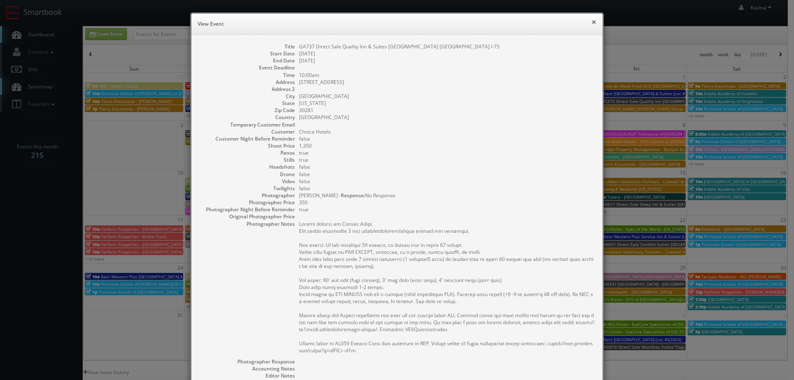
click at [591, 21] on button "×" at bounding box center [593, 22] width 5 height 6
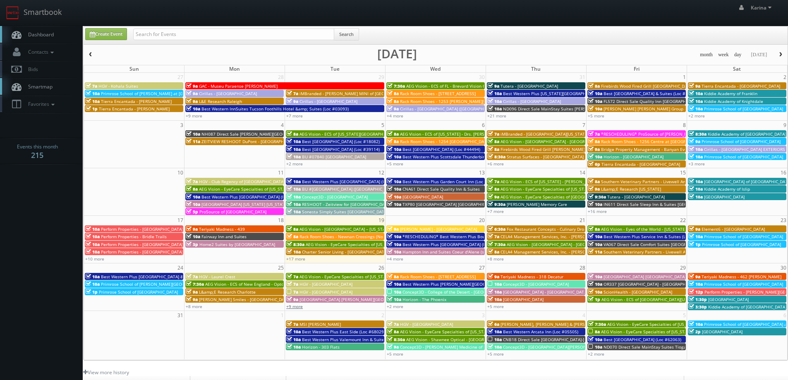
click at [299, 306] on link "+9 more" at bounding box center [294, 307] width 17 height 6
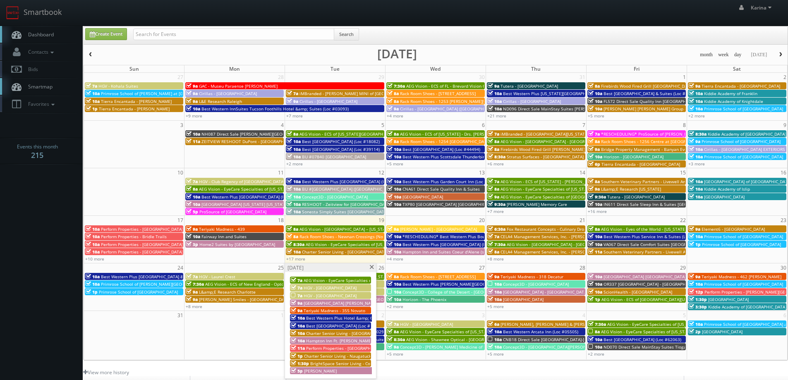
scroll to position [41, 0]
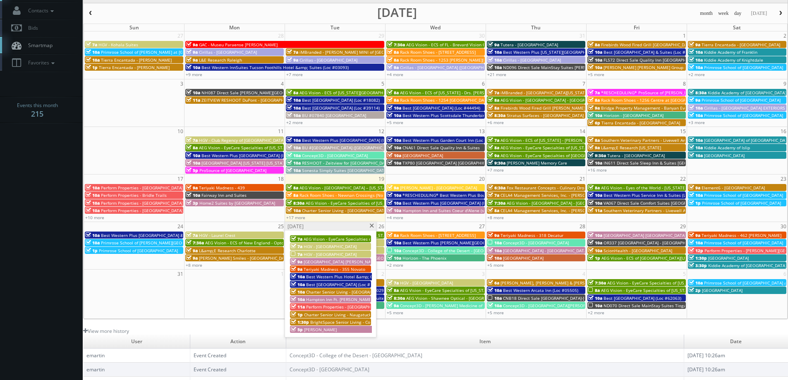
click at [318, 255] on span "HGV - [GEOGRAPHIC_DATA]" at bounding box center [330, 254] width 53 height 6
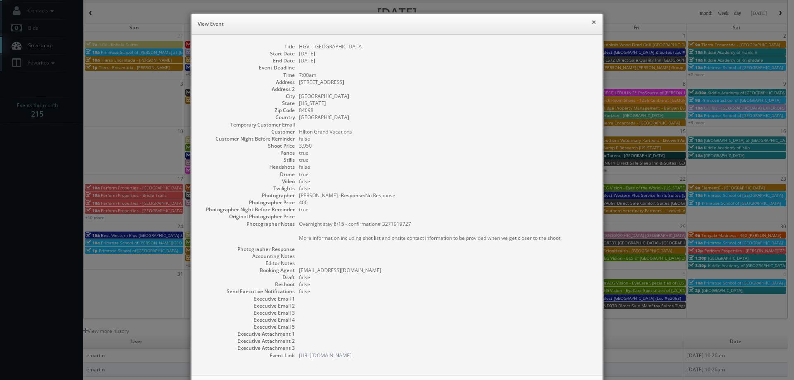
click at [591, 24] on button "×" at bounding box center [593, 22] width 5 height 6
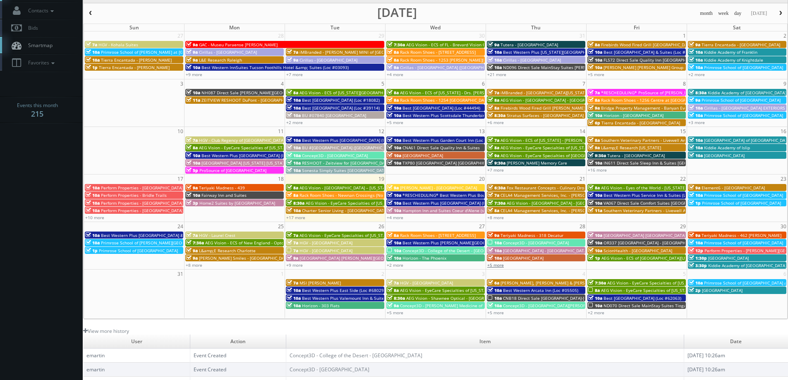
click at [495, 266] on link "+5 more" at bounding box center [495, 265] width 17 height 6
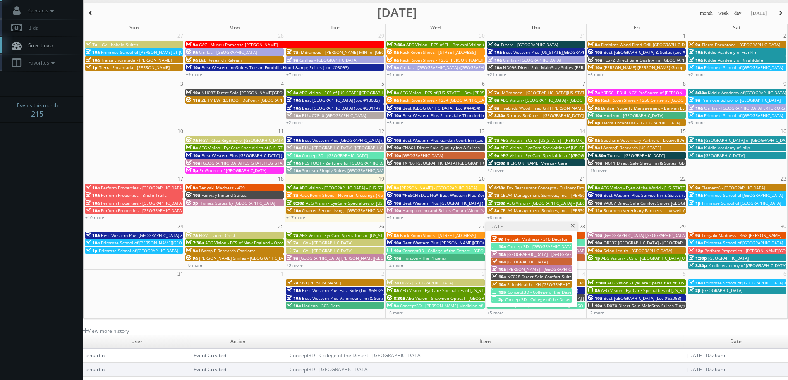
click at [571, 223] on div "Thursday, August 28" at bounding box center [531, 226] width 91 height 9
click at [571, 225] on span at bounding box center [572, 226] width 5 height 5
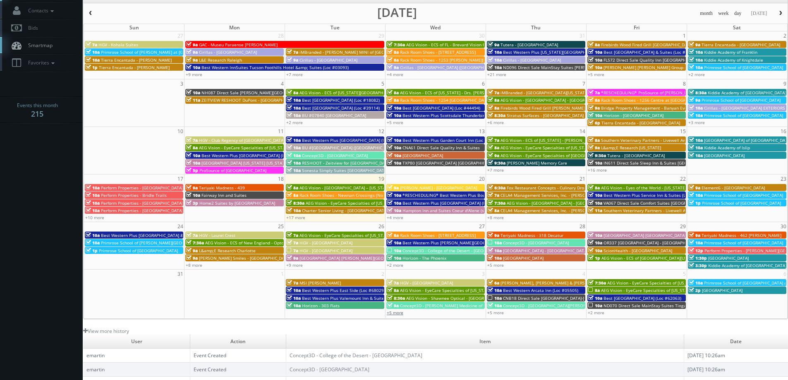
click at [399, 312] on link "+5 more" at bounding box center [395, 313] width 17 height 6
click at [498, 313] on link "+5 more" at bounding box center [495, 313] width 17 height 6
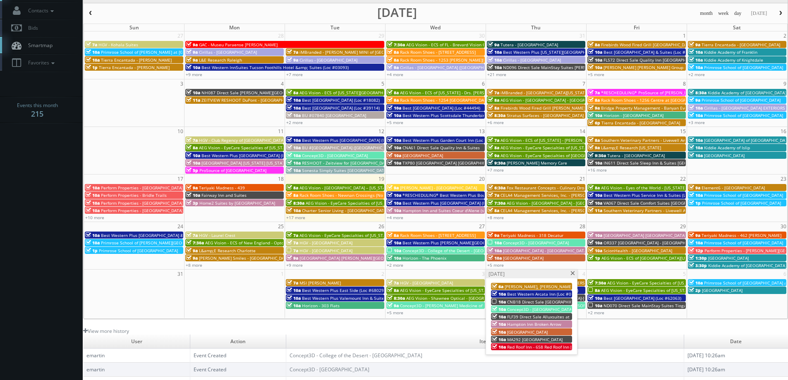
click at [507, 301] on span "CNB18 Direct Sale [GEOGRAPHIC_DATA]-[GEOGRAPHIC_DATA]" at bounding box center [567, 302] width 120 height 6
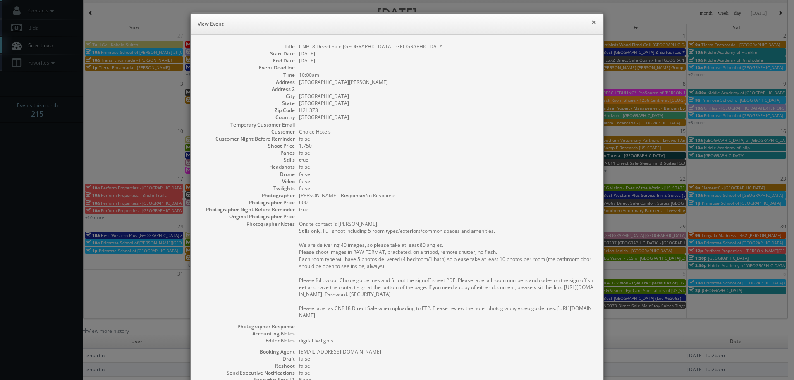
click at [591, 22] on button "×" at bounding box center [593, 22] width 5 height 6
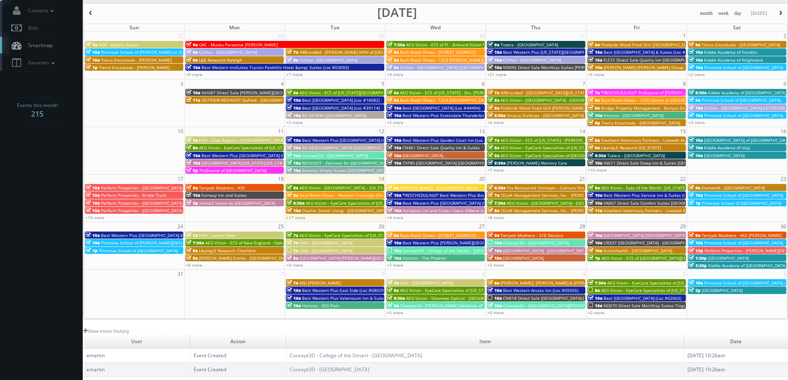
scroll to position [0, 0]
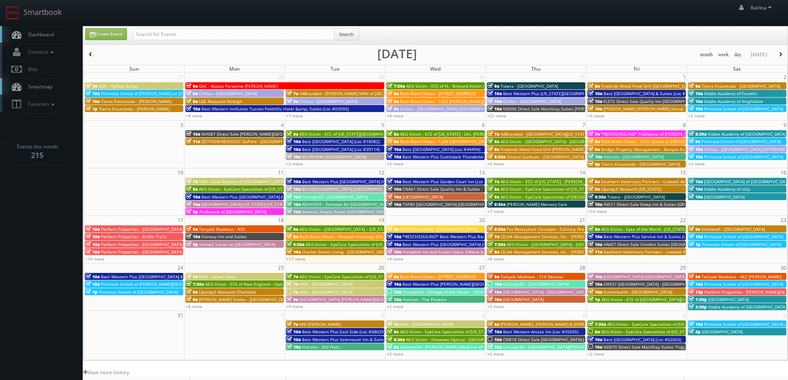
click at [45, 36] on span "Dashboard" at bounding box center [39, 34] width 30 height 7
click at [178, 39] on input "text" at bounding box center [233, 35] width 201 height 12
type input "toni"
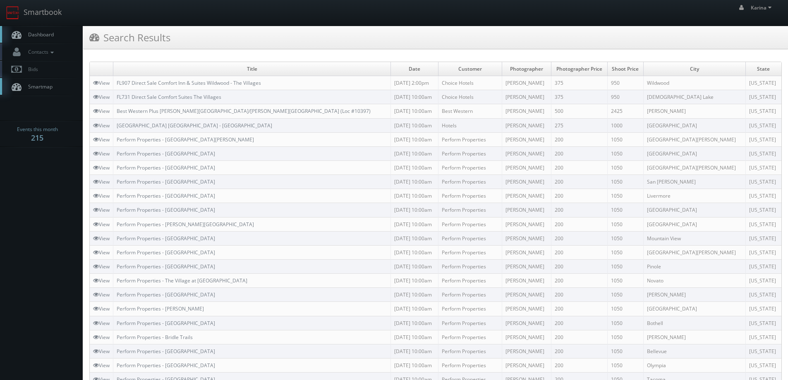
click at [44, 35] on span "Dashboard" at bounding box center [39, 34] width 30 height 7
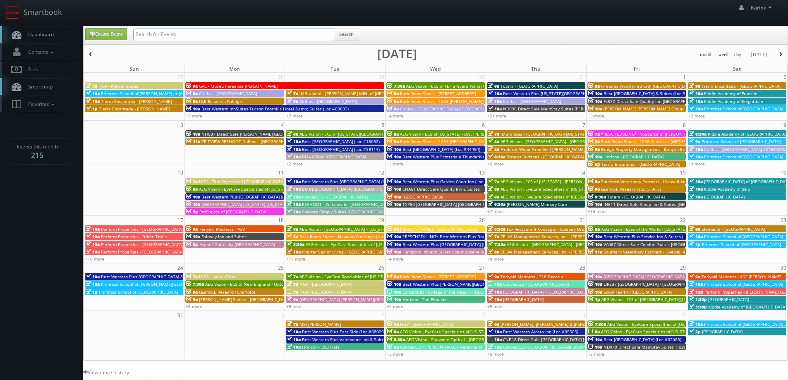
paste input "[PERSON_NAME]"
type input "[PERSON_NAME]"
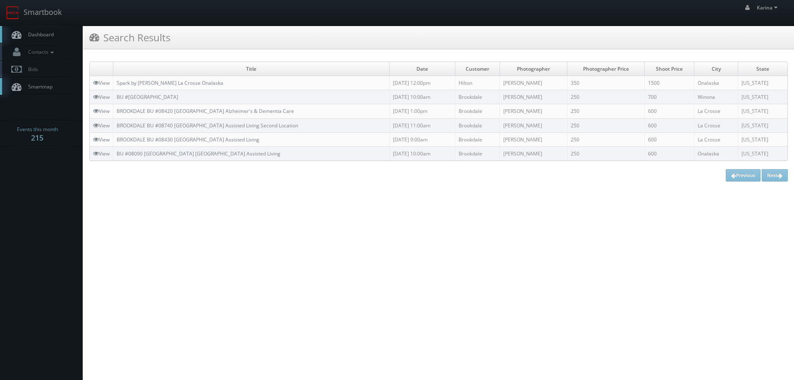
click at [45, 36] on span "Dashboard" at bounding box center [39, 34] width 30 height 7
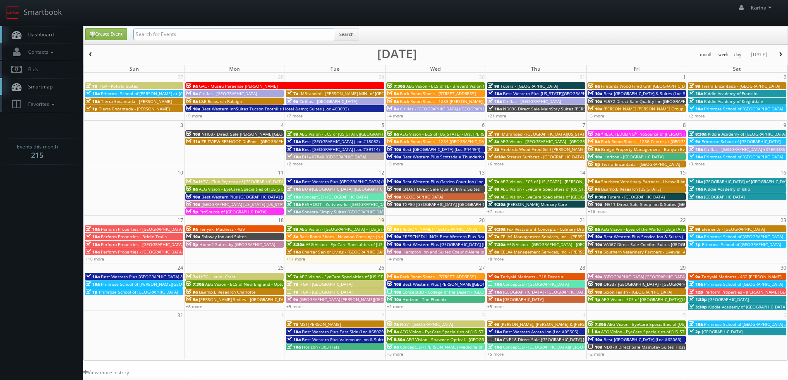
click at [157, 36] on input "text" at bounding box center [233, 35] width 201 height 12
type input "tim bykowski"
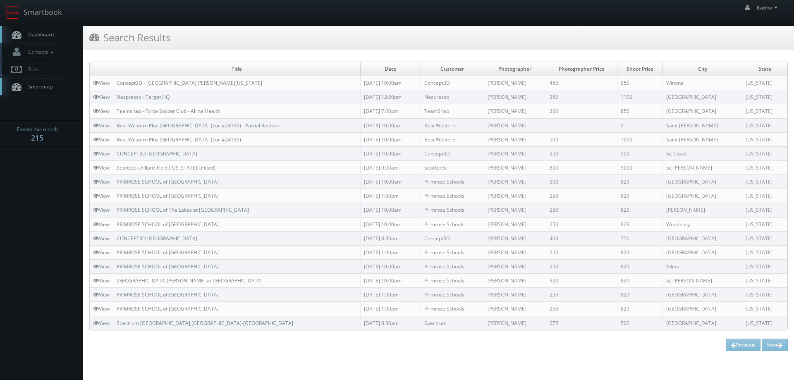
click at [24, 34] on span "Dashboard" at bounding box center [39, 34] width 30 height 7
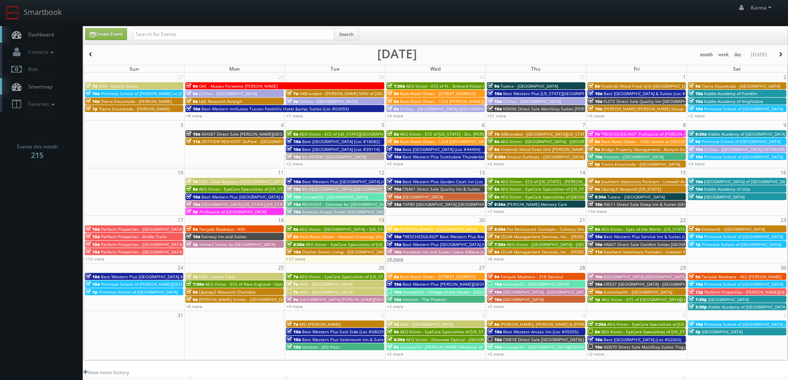
click at [402, 259] on link "+4 more" at bounding box center [395, 259] width 17 height 6
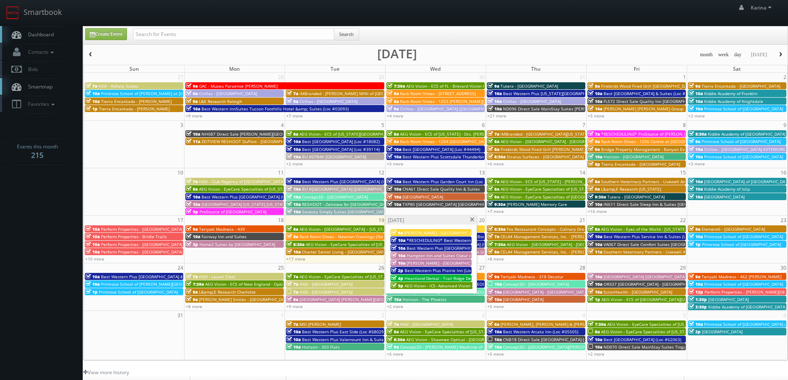
click at [471, 220] on span at bounding box center [471, 219] width 5 height 5
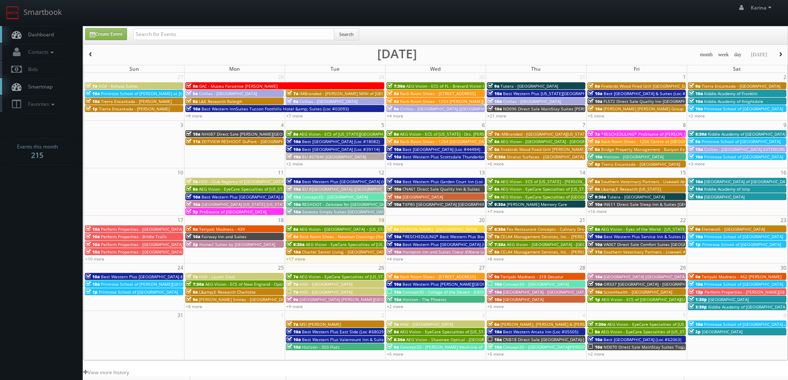
click at [48, 32] on span "Dashboard" at bounding box center [39, 34] width 30 height 7
click at [61, 31] on link "Dashboard" at bounding box center [41, 34] width 83 height 17
click at [46, 35] on span "Dashboard" at bounding box center [39, 34] width 30 height 7
click at [777, 53] on button "button" at bounding box center [780, 55] width 14 height 10
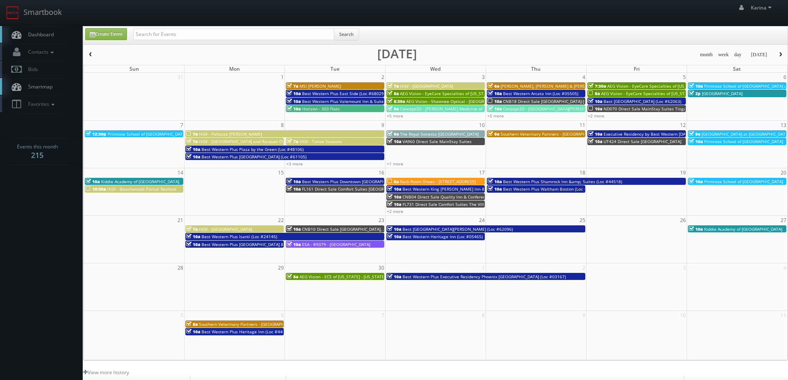
click at [88, 52] on button "button" at bounding box center [91, 55] width 14 height 10
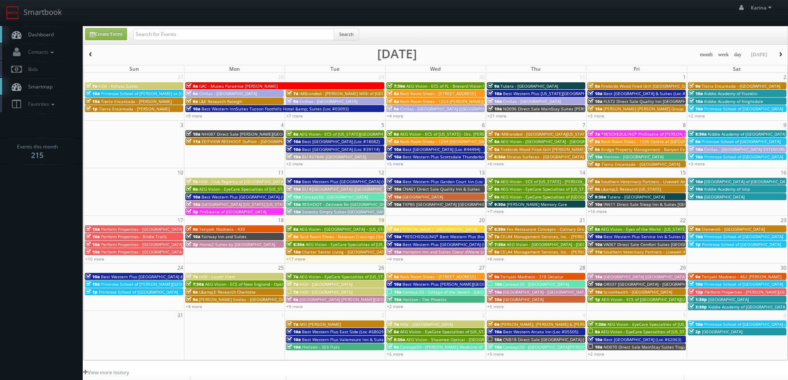
click at [784, 55] on button "button" at bounding box center [780, 55] width 14 height 10
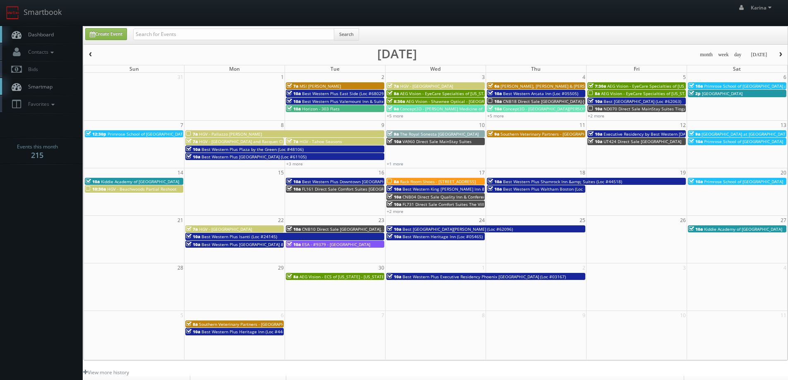
click at [50, 31] on span "Dashboard" at bounding box center [39, 34] width 30 height 7
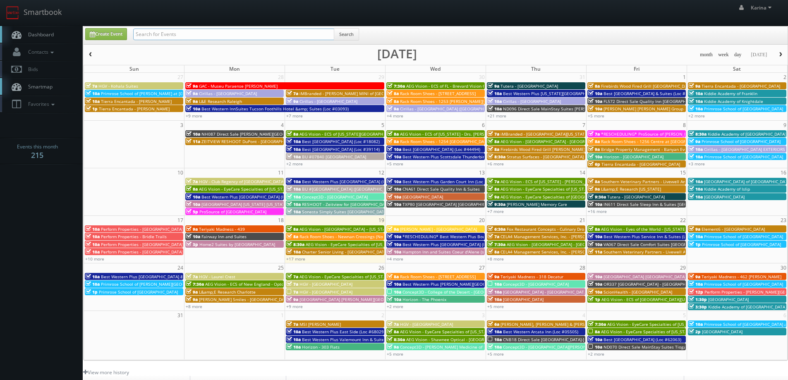
click at [143, 39] on input "text" at bounding box center [233, 35] width 201 height 12
type input "joe giulani"
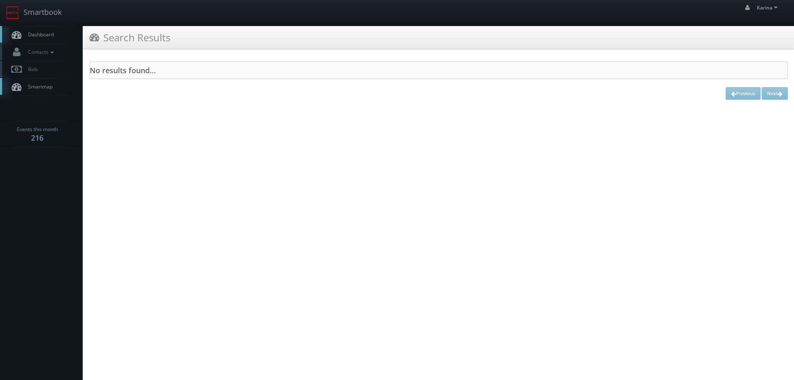
click at [44, 29] on link "Dashboard" at bounding box center [41, 34] width 83 height 17
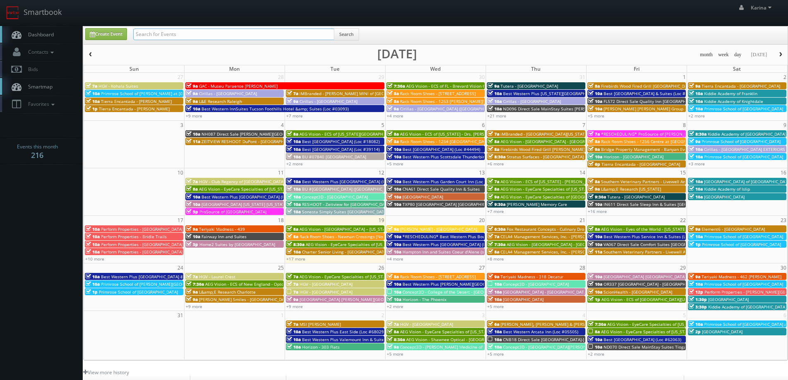
click at [149, 36] on input "text" at bounding box center [233, 35] width 201 height 12
type input "joe giuliani"
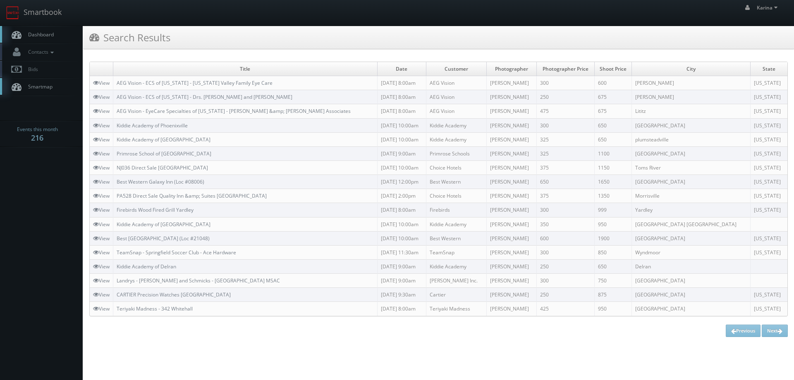
click at [48, 33] on span "Dashboard" at bounding box center [39, 34] width 30 height 7
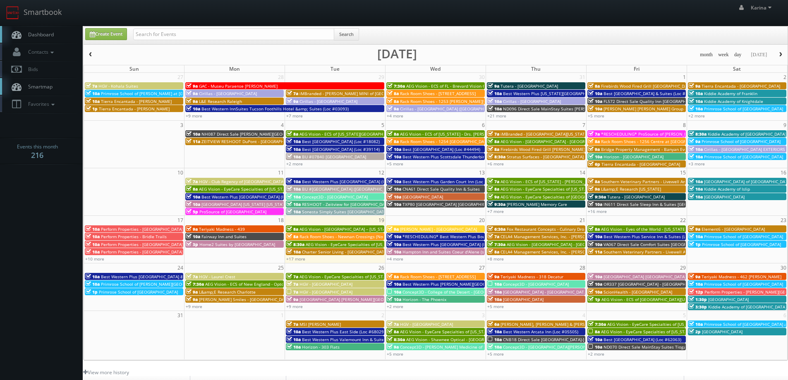
click at [34, 33] on span "Dashboard" at bounding box center [39, 34] width 30 height 7
click at [158, 32] on input "text" at bounding box center [233, 35] width 201 height 12
type input "[PERSON_NAME]"
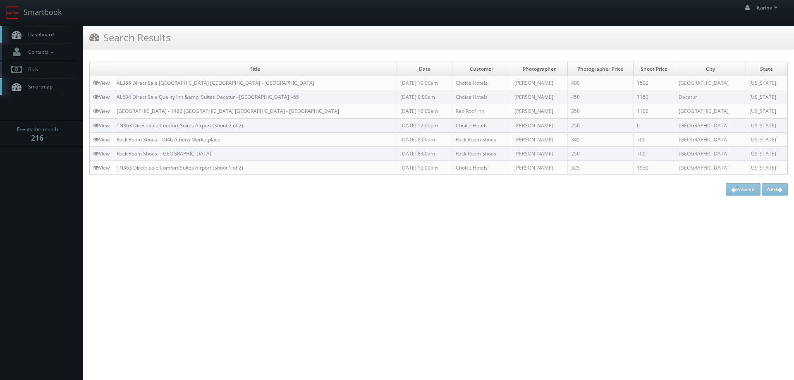
click at [44, 34] on span "Dashboard" at bounding box center [39, 34] width 30 height 7
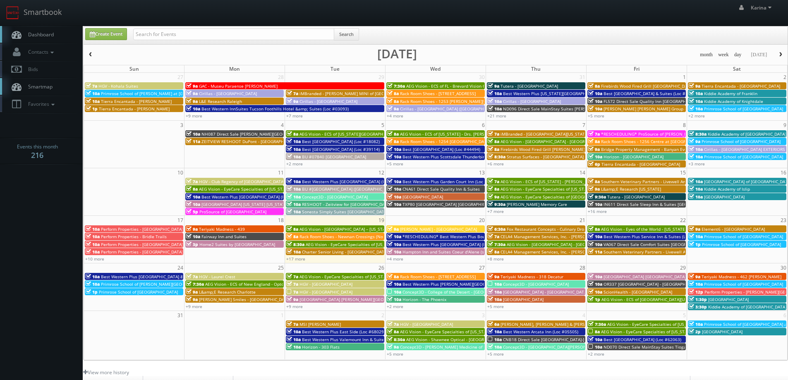
click at [46, 33] on span "Dashboard" at bounding box center [39, 34] width 30 height 7
click at [42, 31] on span "Dashboard" at bounding box center [39, 34] width 30 height 7
click at [37, 33] on span "Dashboard" at bounding box center [39, 34] width 30 height 7
click at [153, 31] on input "text" at bounding box center [233, 35] width 201 height 12
type input "[PERSON_NAME]"
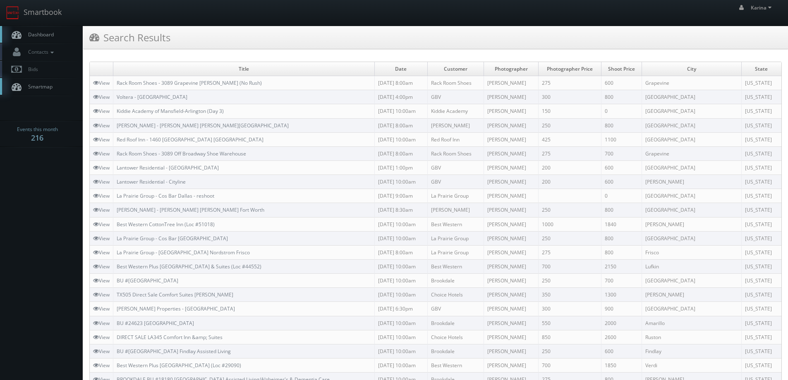
click at [42, 38] on span "Dashboard" at bounding box center [39, 34] width 30 height 7
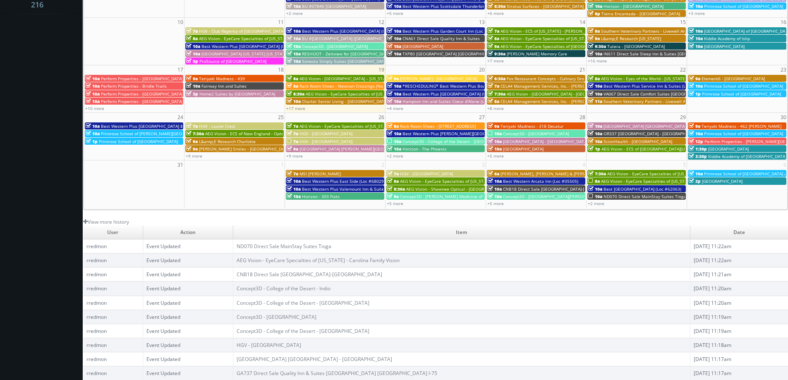
scroll to position [109, 0]
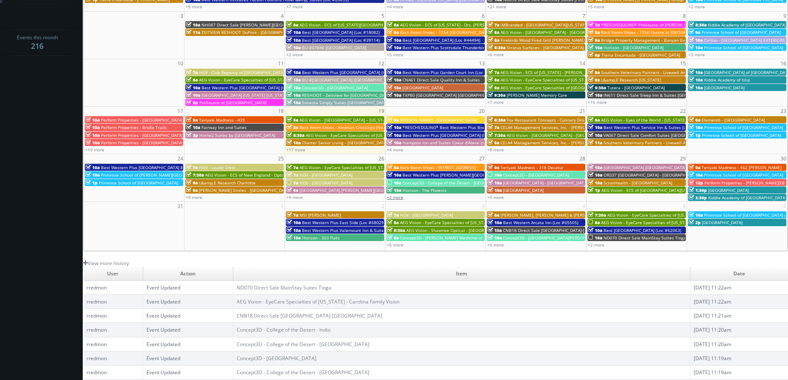
click at [399, 200] on link "+2 more" at bounding box center [395, 197] width 17 height 6
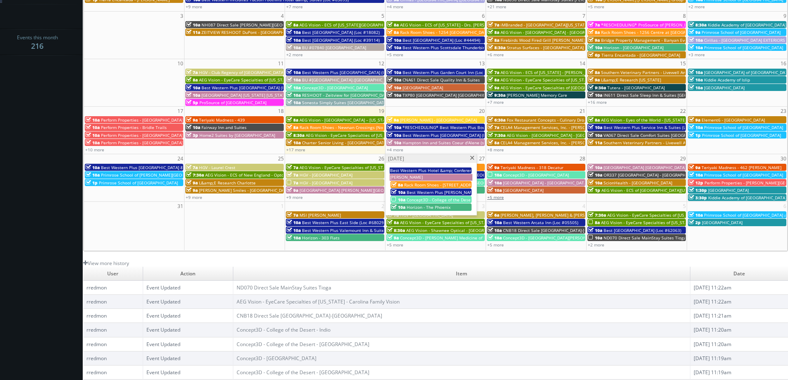
click at [491, 196] on link "+5 more" at bounding box center [495, 197] width 17 height 6
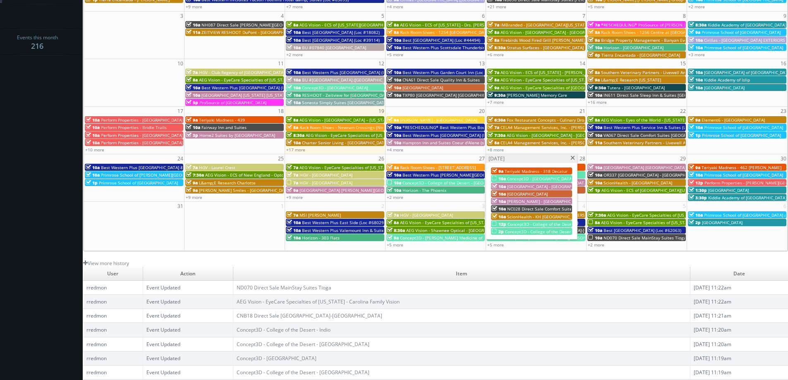
click at [571, 158] on span at bounding box center [572, 158] width 5 height 5
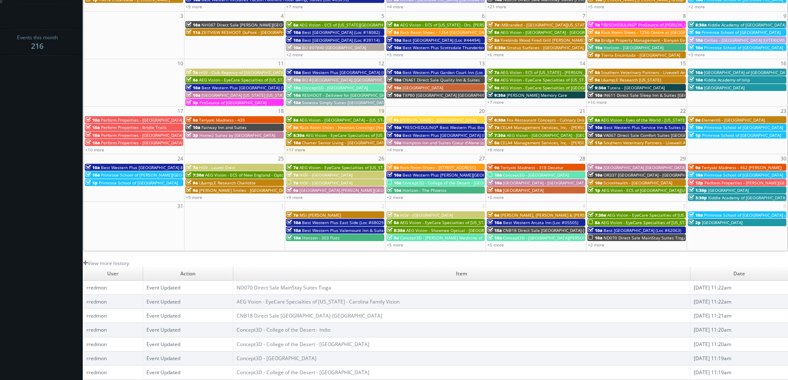
scroll to position [0, 0]
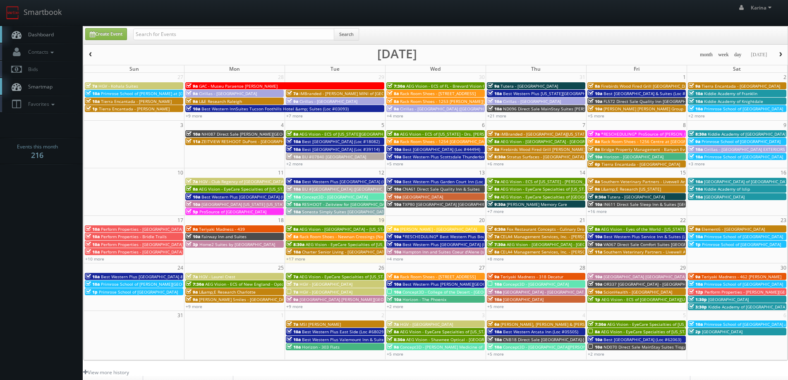
click at [51, 36] on span "Dashboard" at bounding box center [39, 34] width 30 height 7
click at [38, 37] on span "Dashboard" at bounding box center [39, 34] width 30 height 7
